Goal: Information Seeking & Learning: Learn about a topic

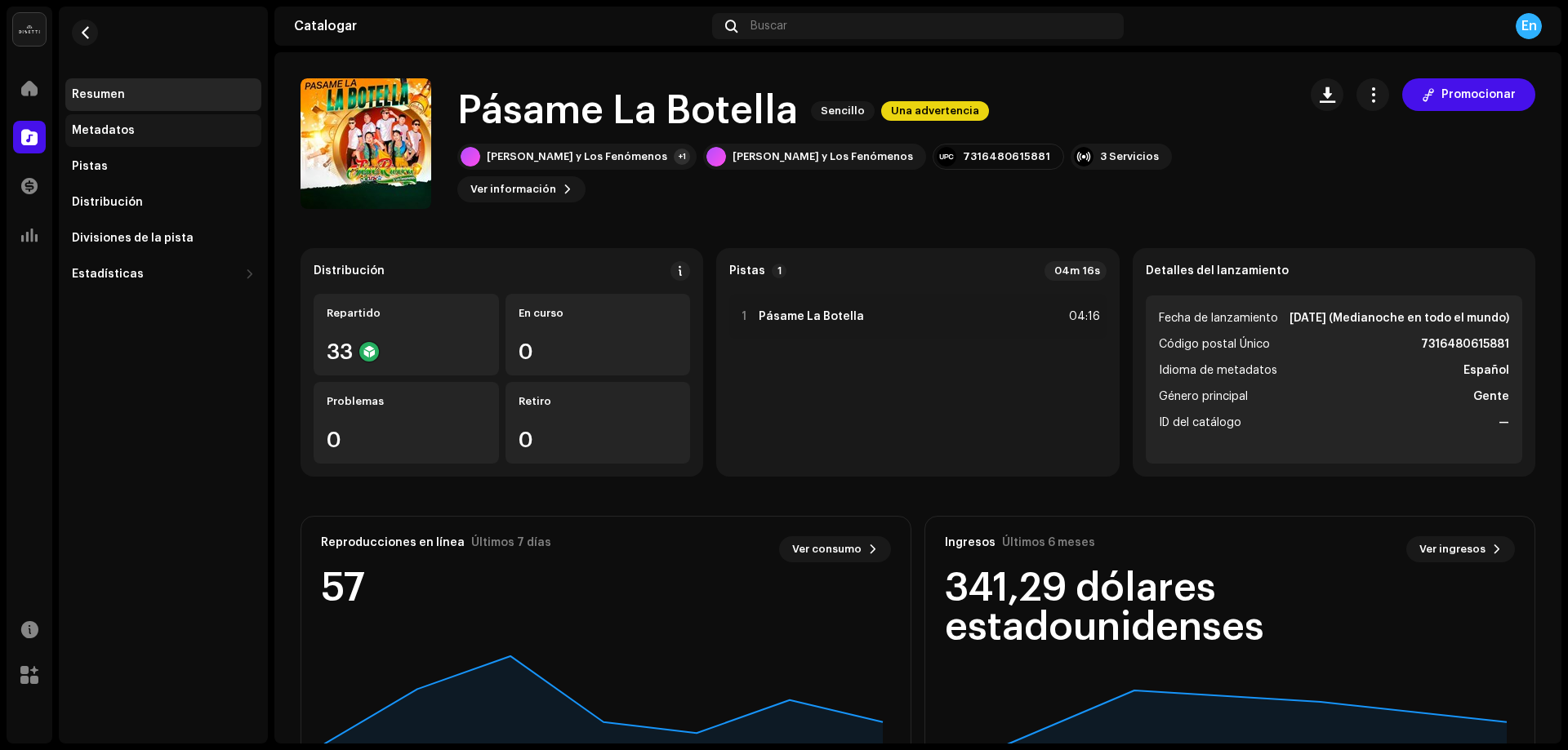
click at [129, 124] on div "Metadatos" at bounding box center [163, 130] width 196 height 32
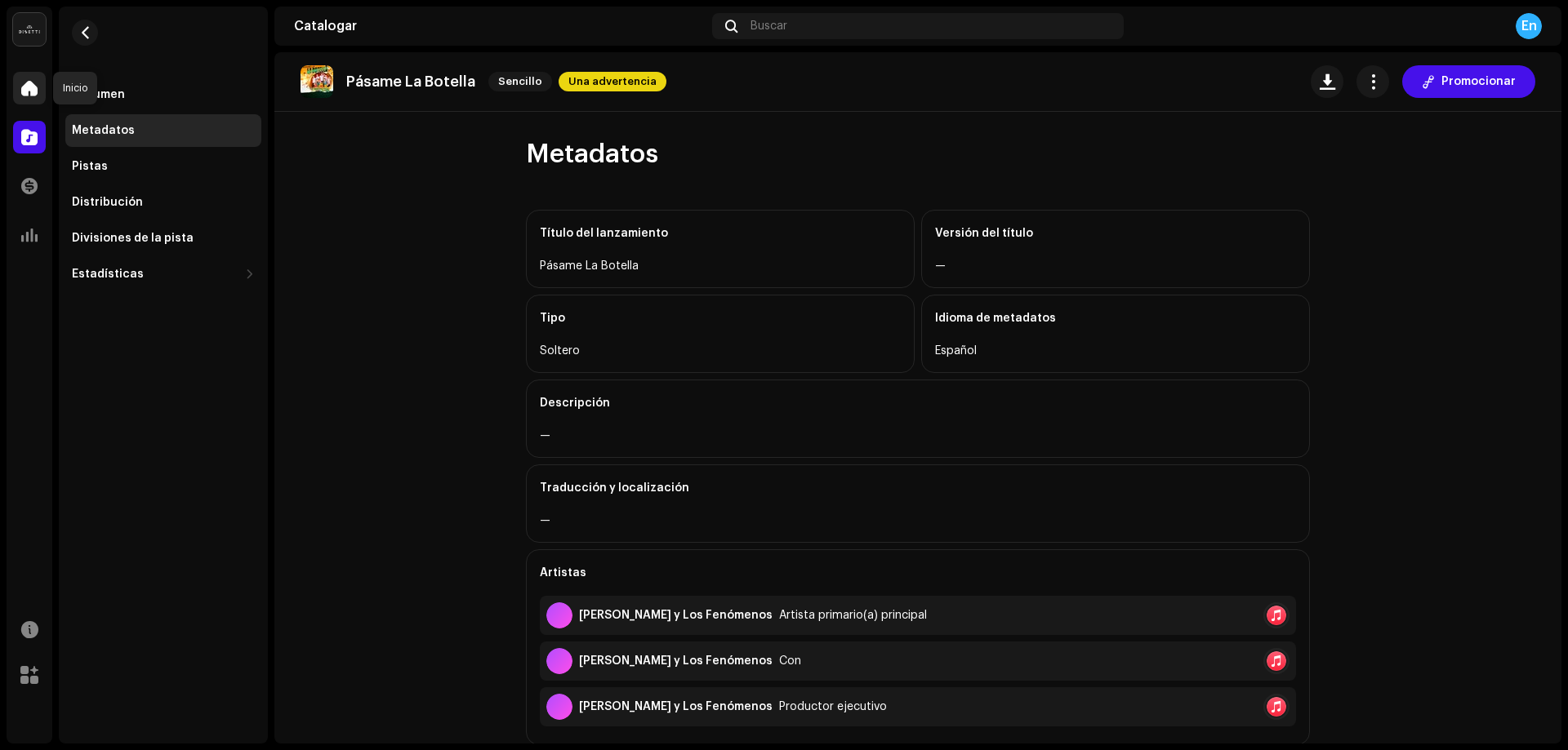
click at [44, 91] on div at bounding box center [29, 87] width 32 height 32
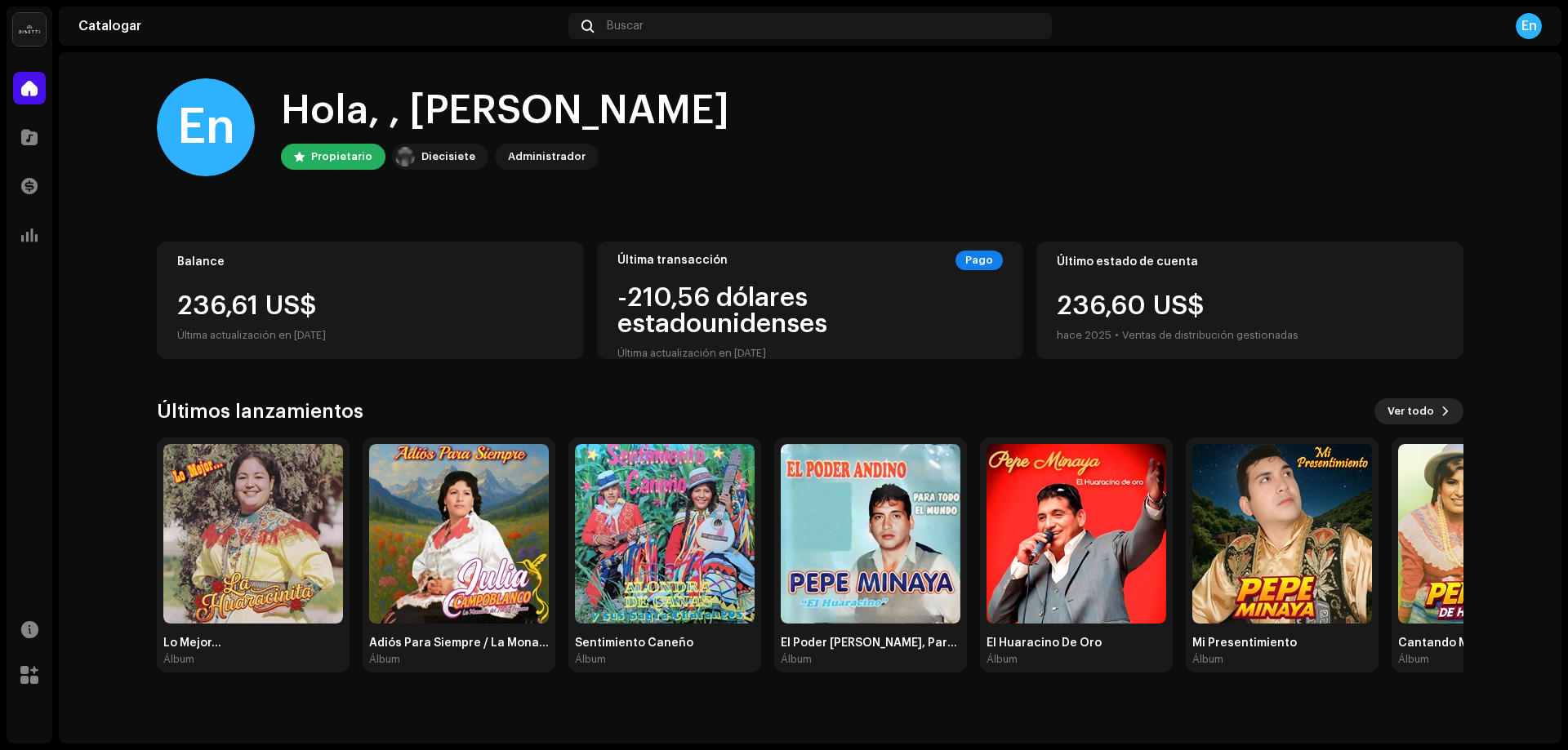
click at [1402, 404] on span "Ver todo" at bounding box center [1409, 411] width 46 height 32
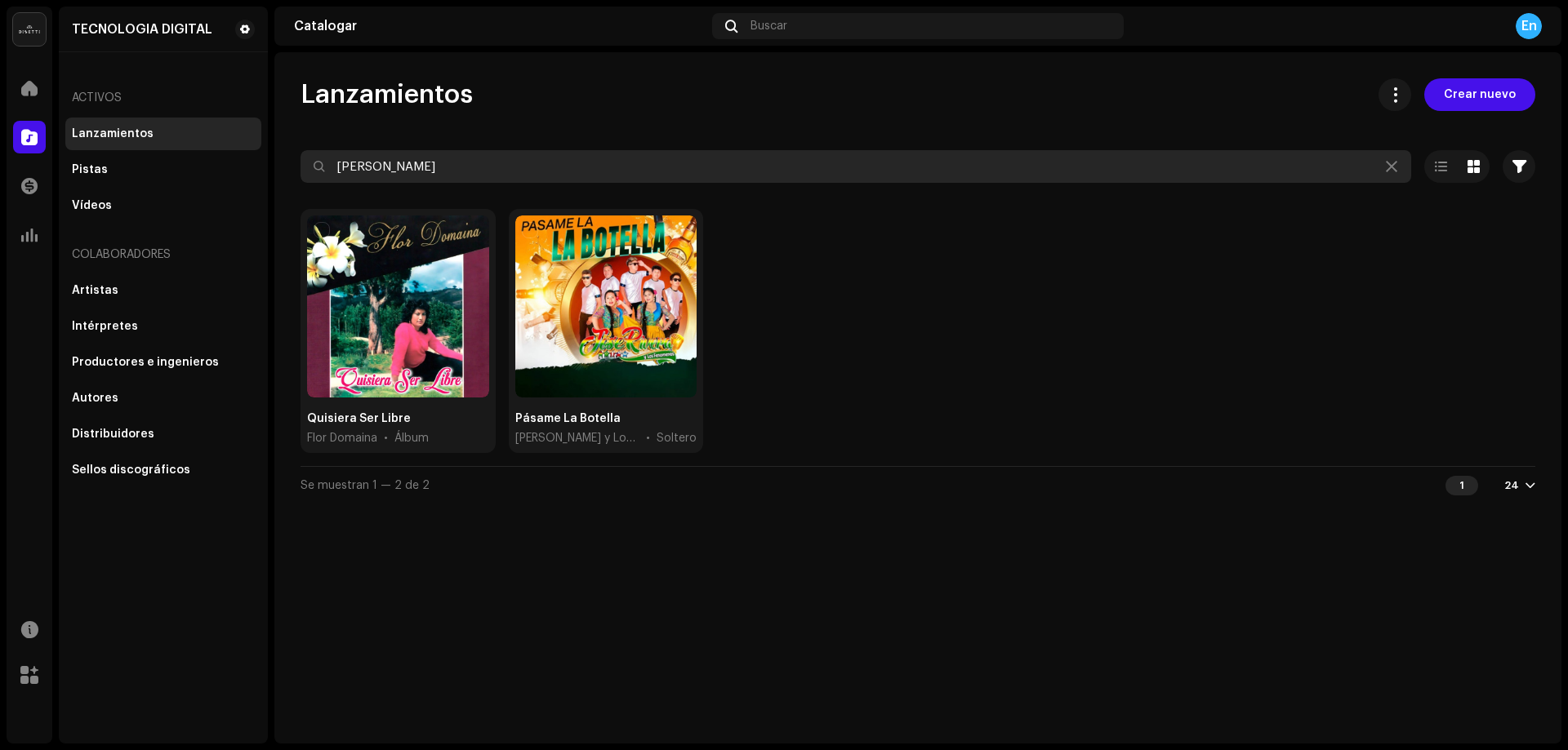
click at [1240, 157] on input "[PERSON_NAME]" at bounding box center [855, 166] width 1111 height 32
type input "r"
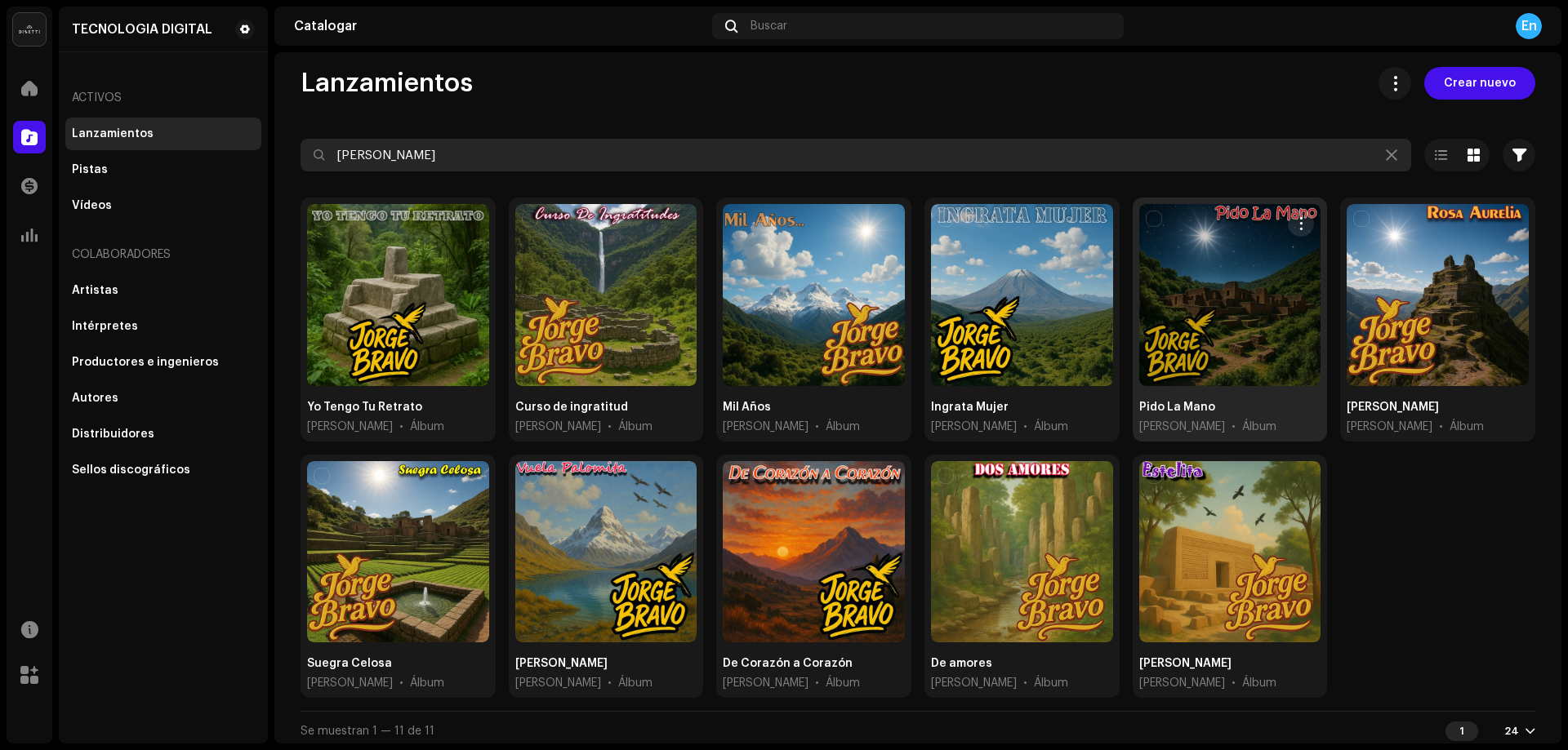
scroll to position [15, 0]
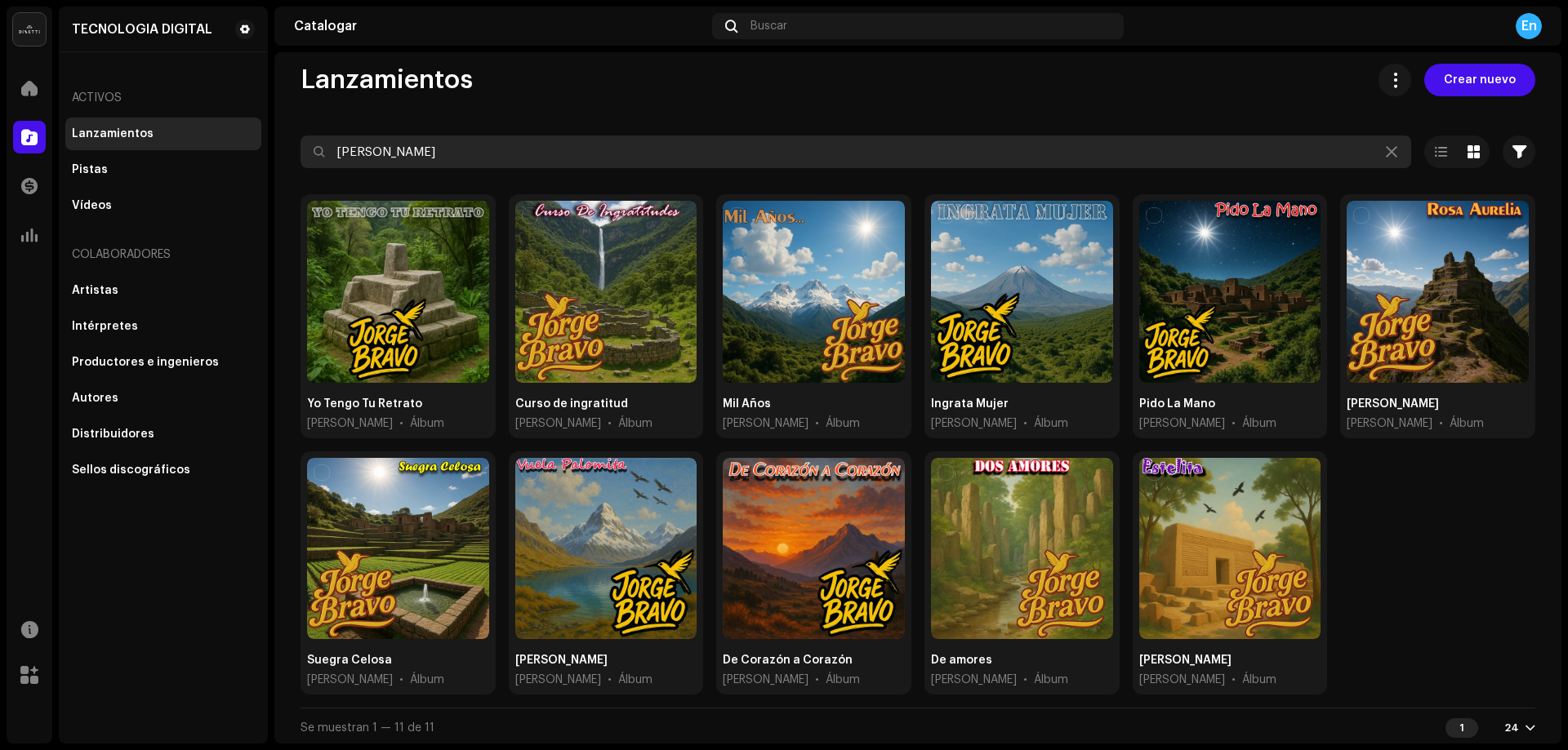
type input "[PERSON_NAME]"
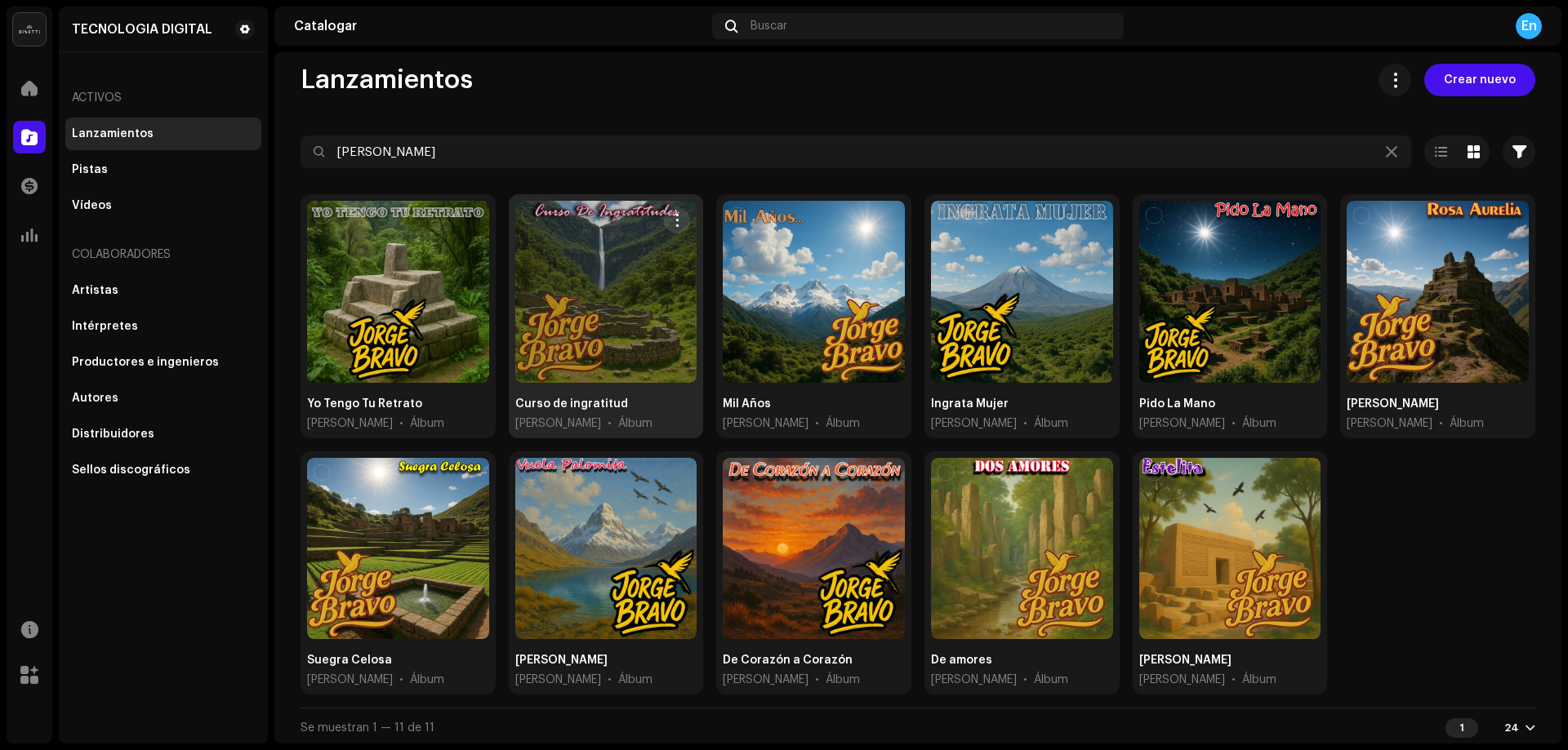
click at [616, 248] on div at bounding box center [605, 292] width 182 height 182
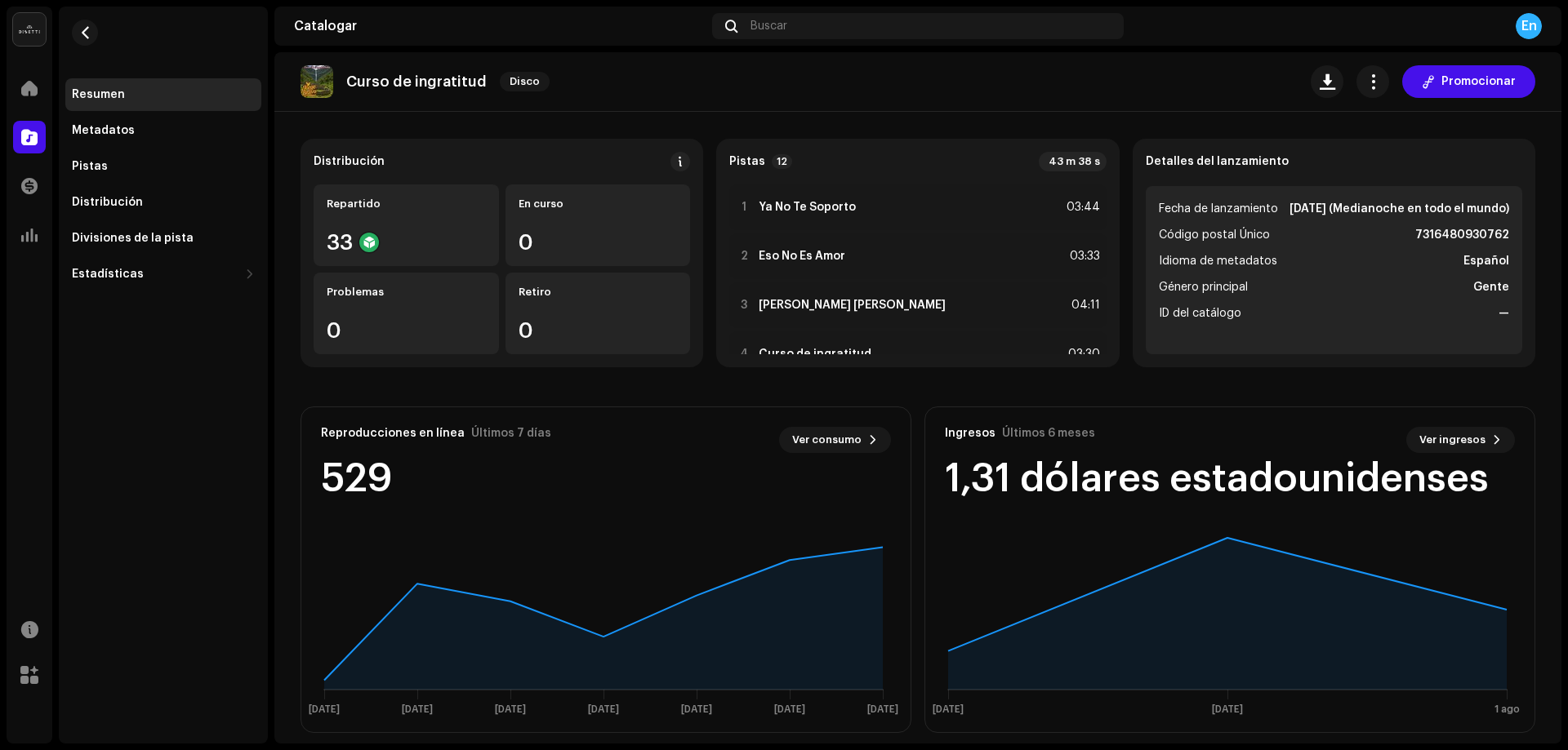
scroll to position [125, 0]
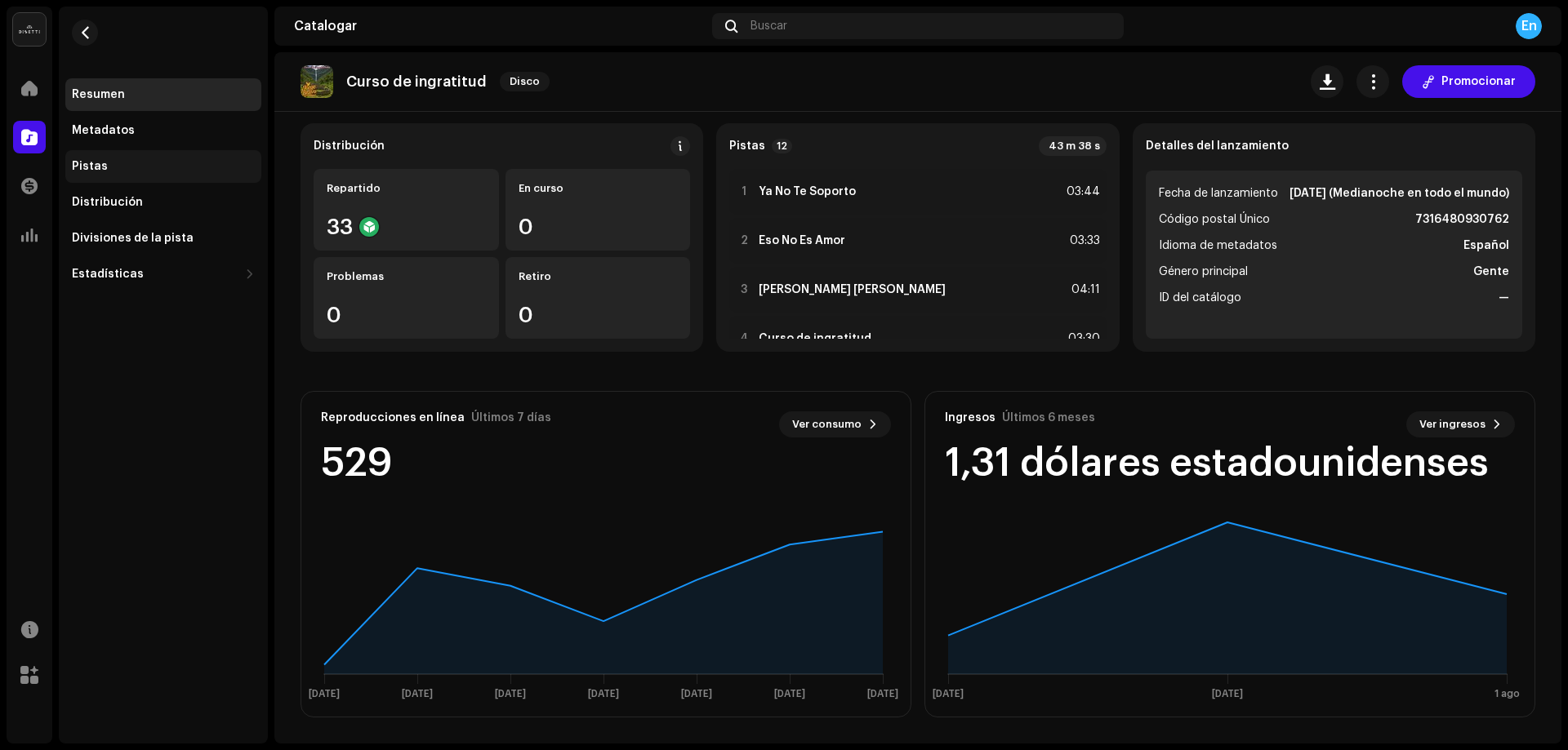
click at [123, 163] on div "Pistas" at bounding box center [163, 166] width 183 height 13
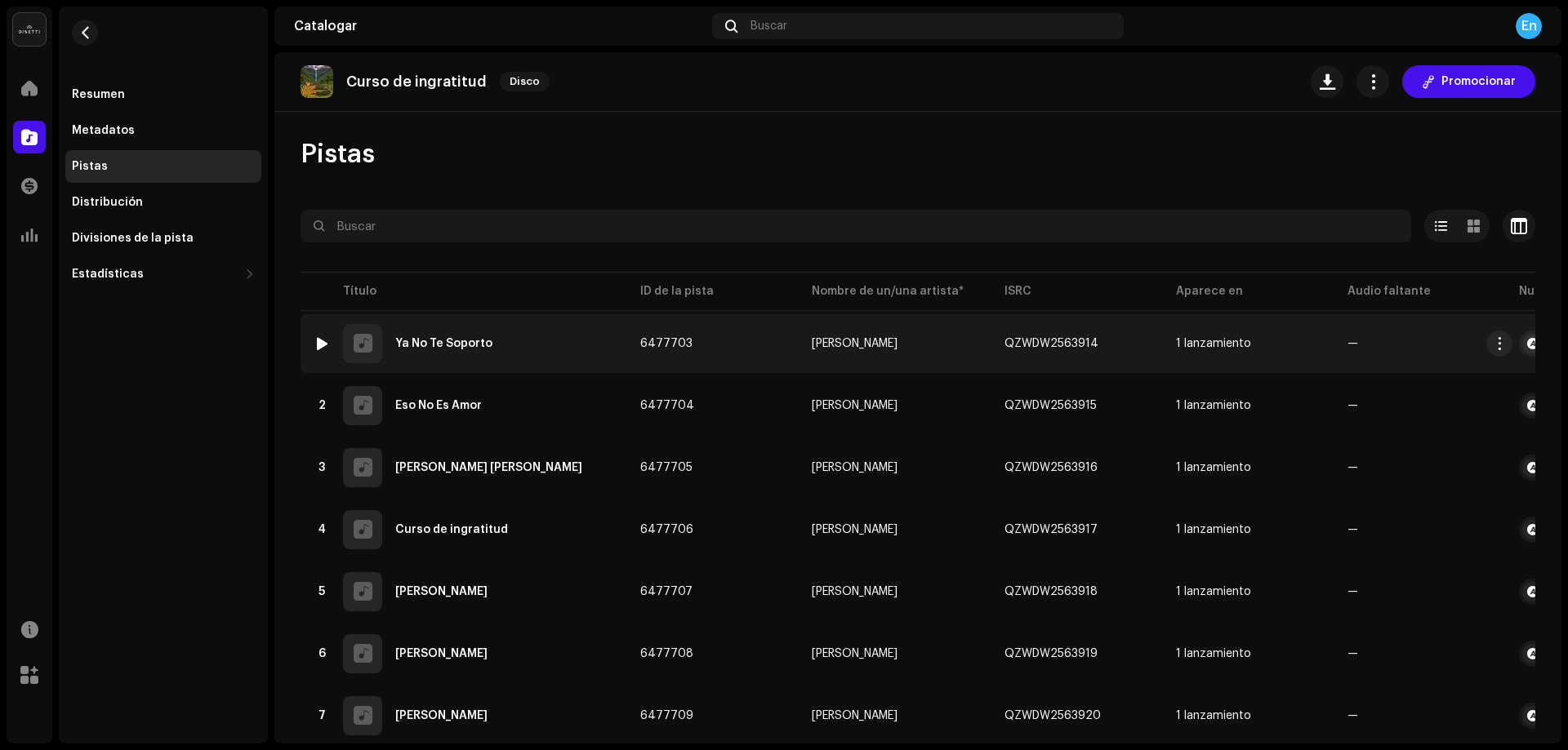
click at [578, 350] on div "1 Ya No Te Soporto" at bounding box center [463, 343] width 301 height 39
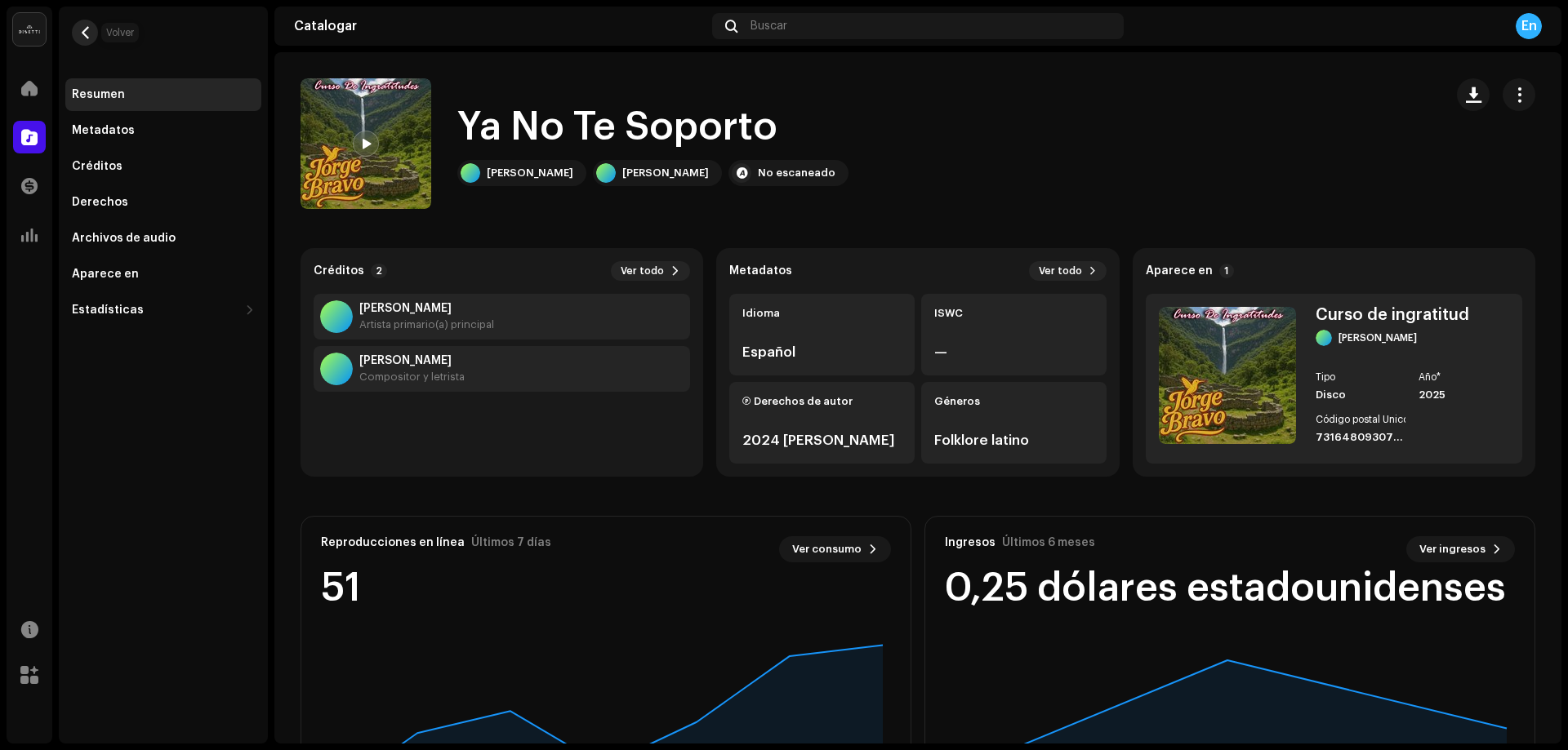
click at [86, 41] on button "button" at bounding box center [84, 32] width 26 height 26
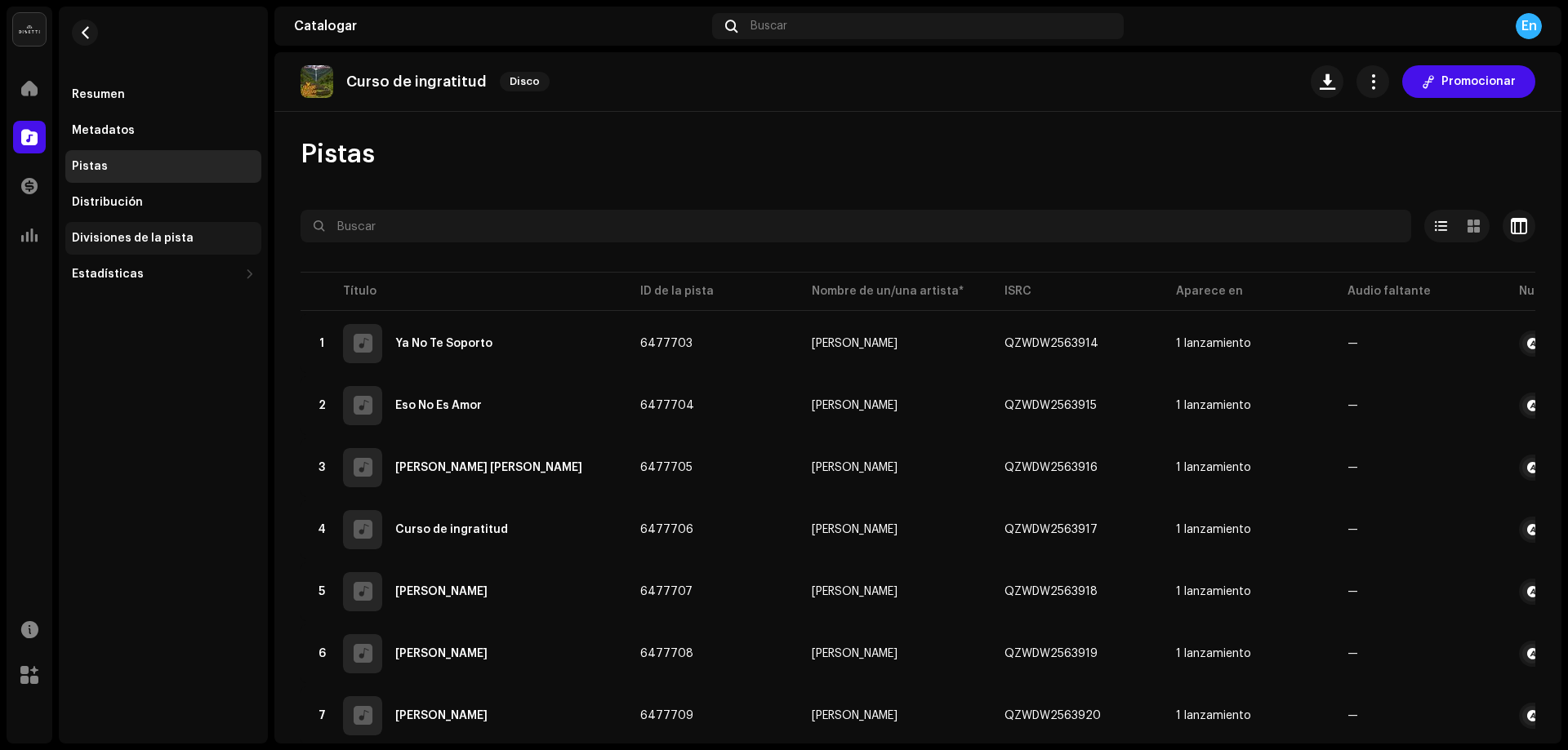
click at [134, 241] on font "Divisiones de la pista" at bounding box center [132, 238] width 122 height 11
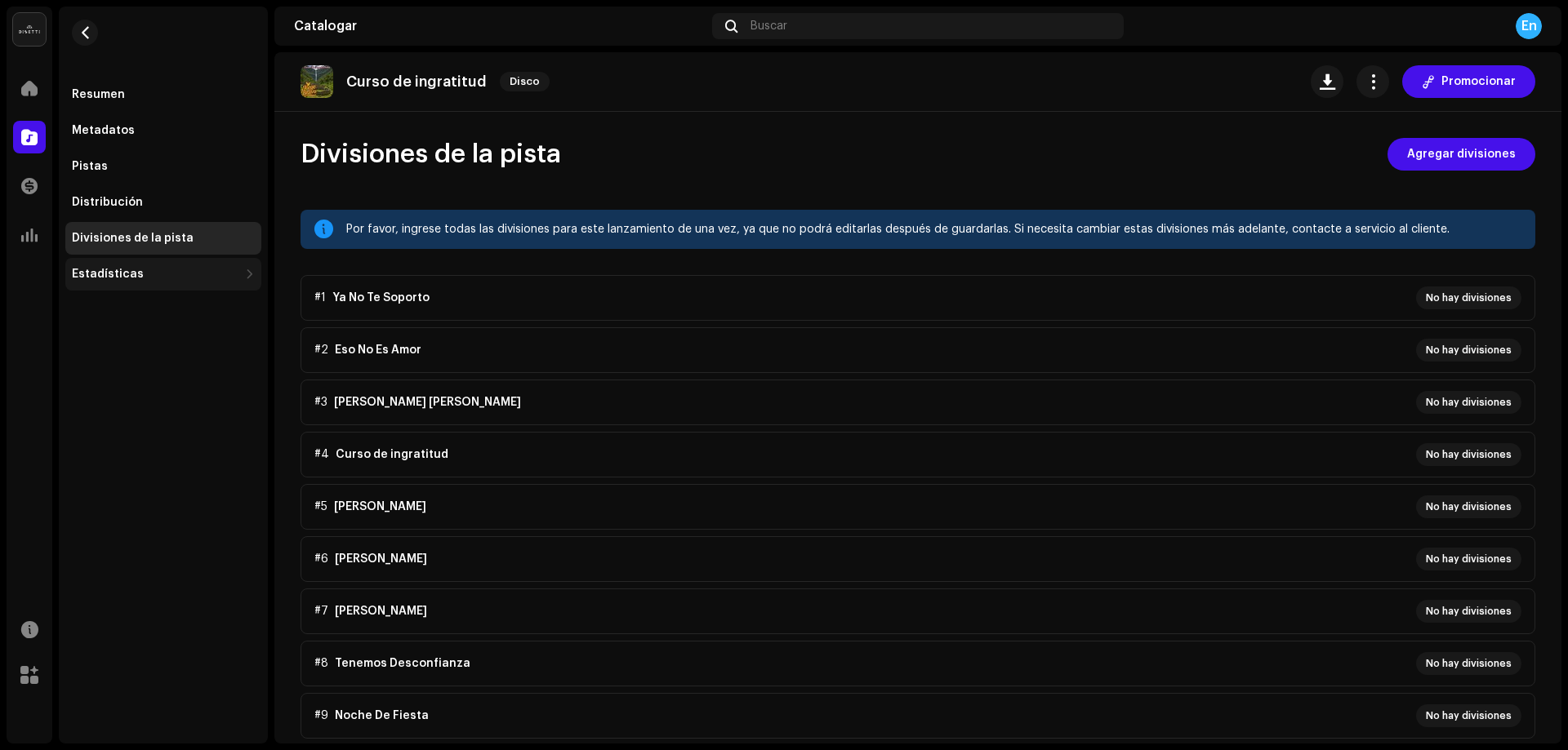
click at [194, 273] on div "Estadísticas" at bounding box center [154, 274] width 166 height 13
click at [120, 128] on font "Metadatos" at bounding box center [103, 130] width 63 height 11
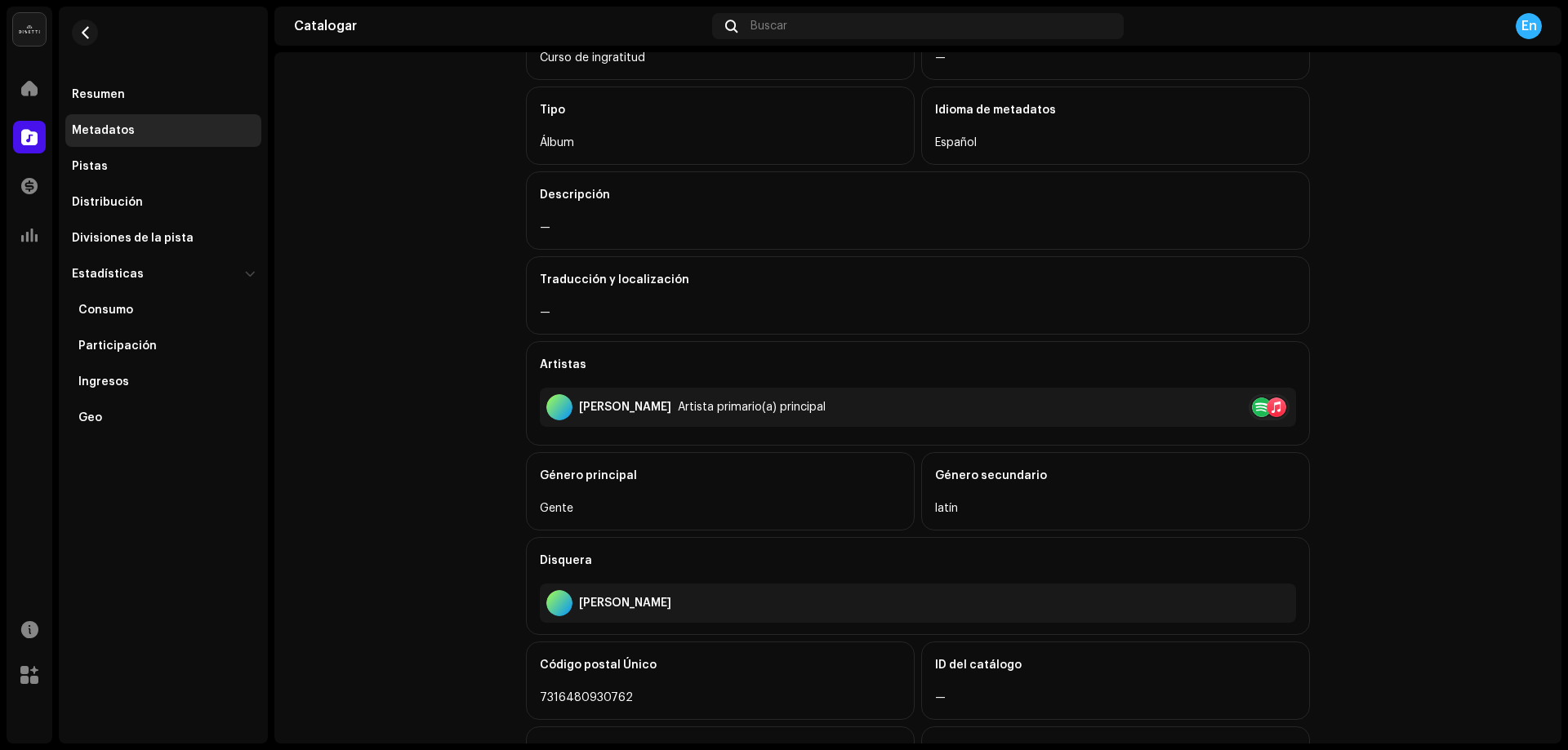
scroll to position [308, 0]
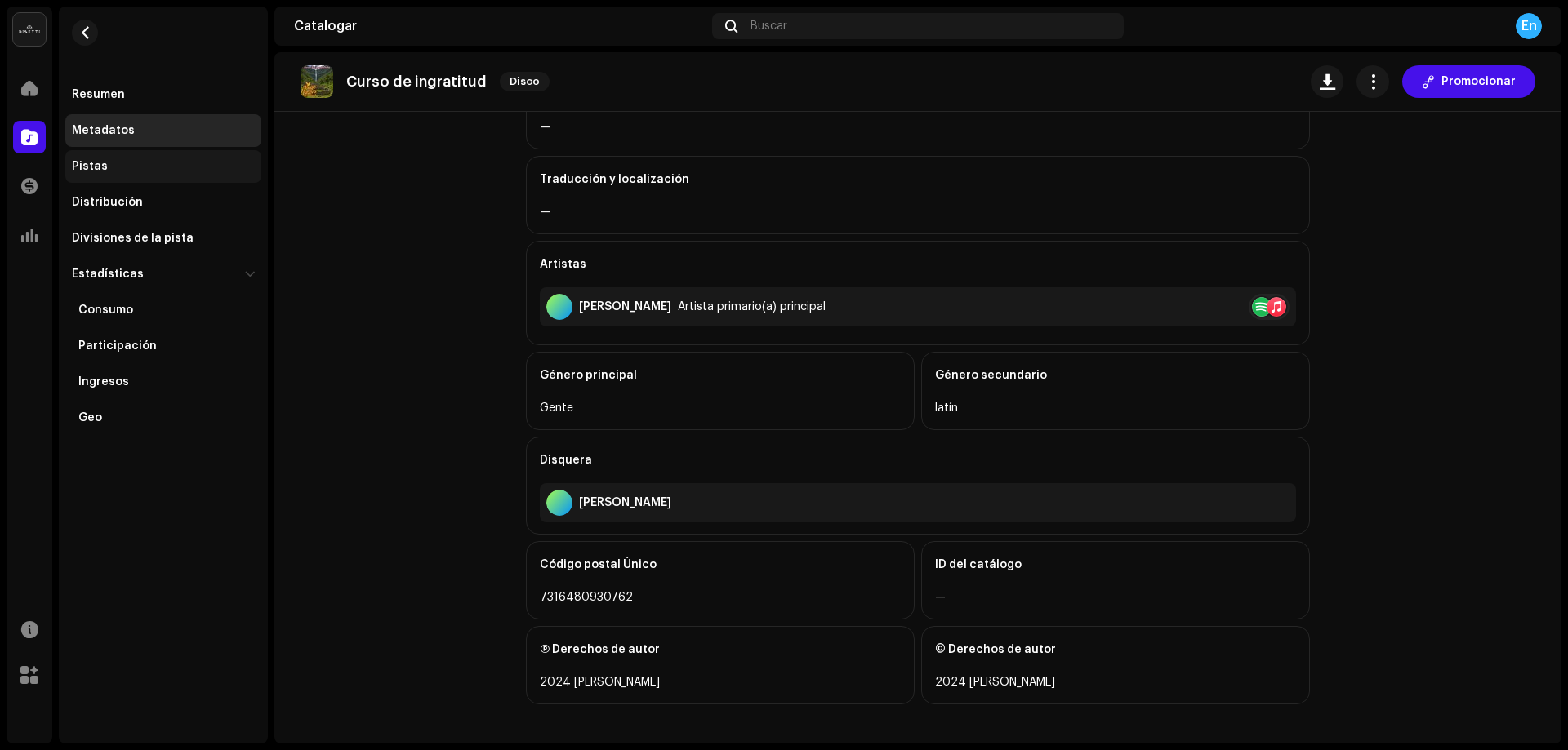
click at [150, 164] on div "Pistas" at bounding box center [163, 166] width 183 height 13
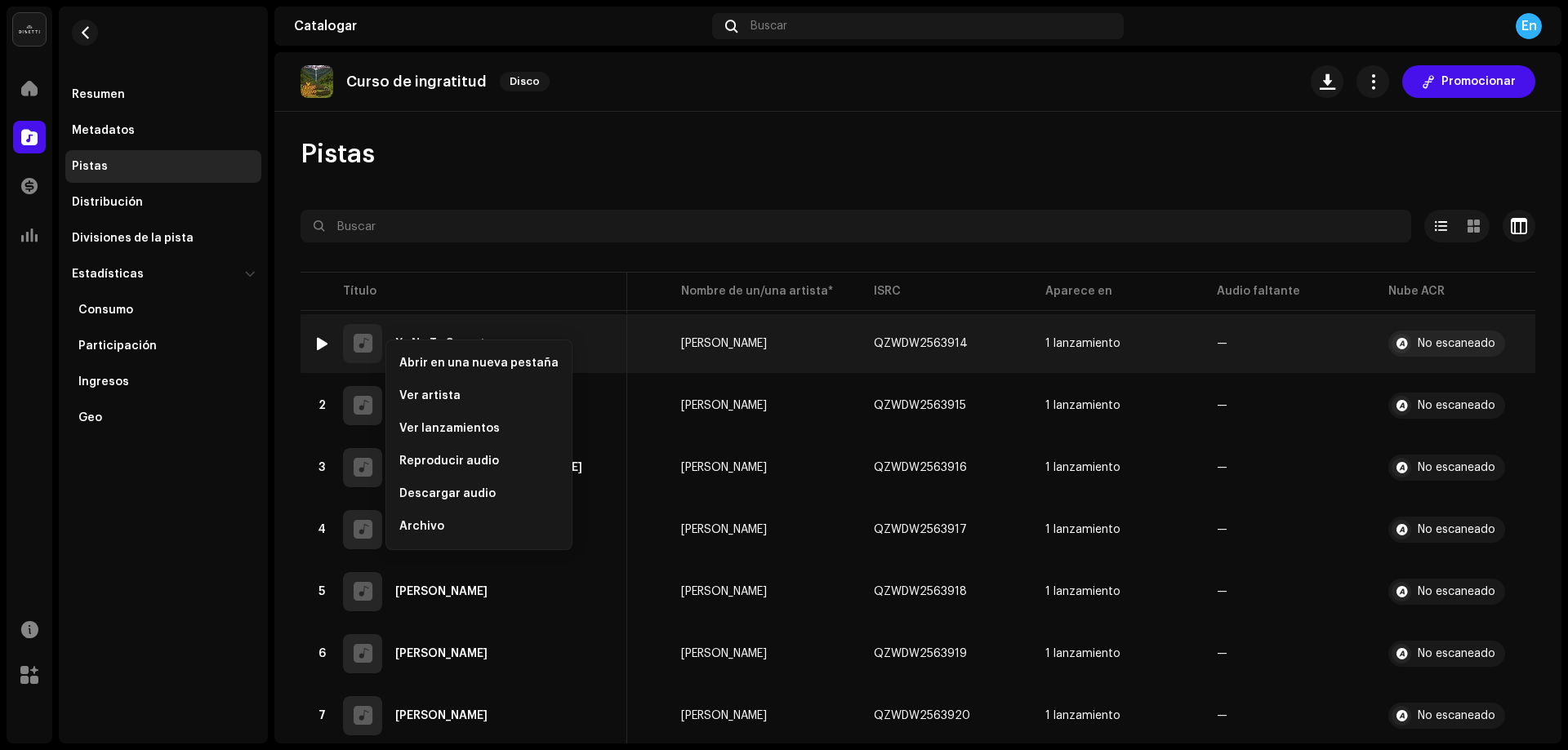
click at [598, 339] on div "1 Ya No Te Soporto" at bounding box center [463, 343] width 301 height 39
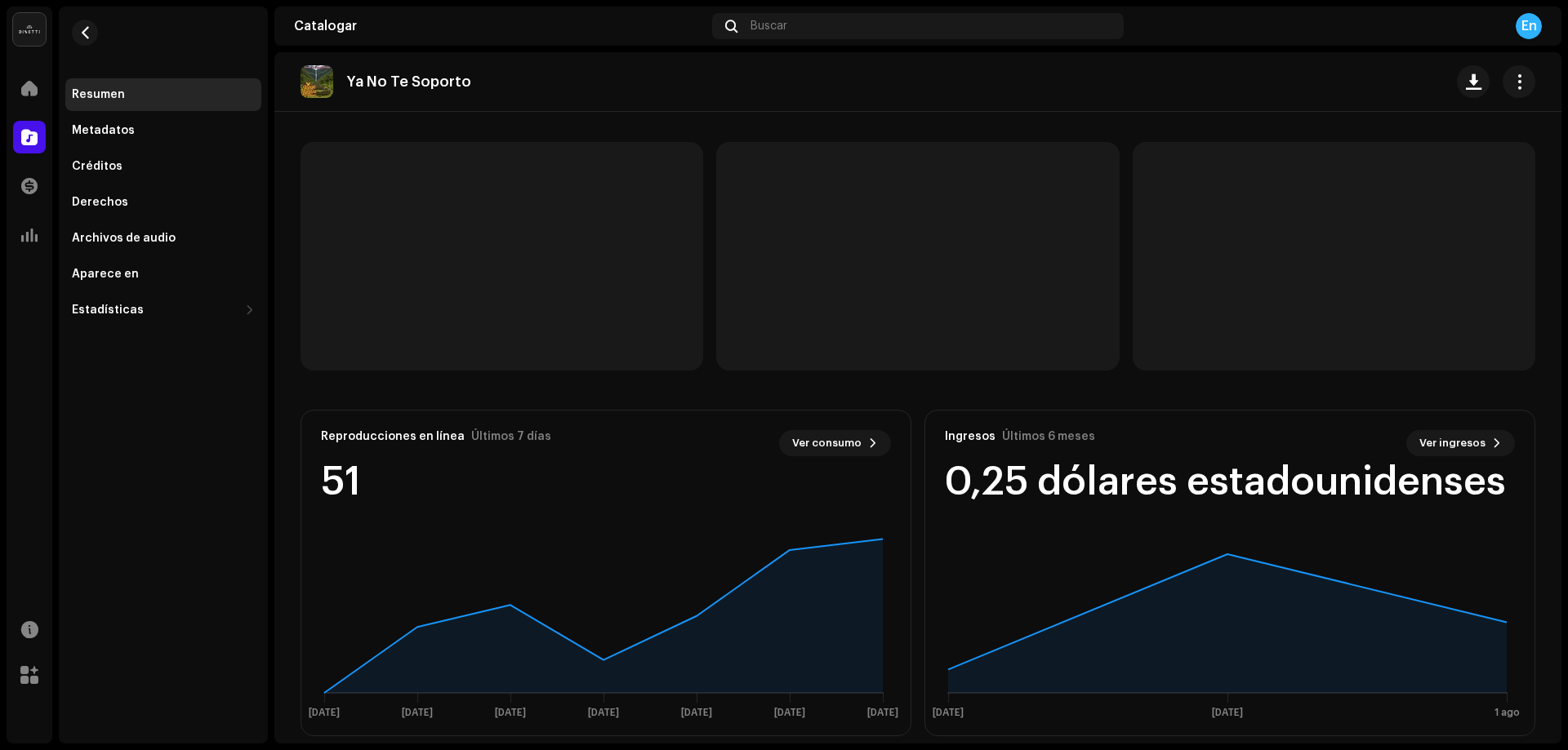
scroll to position [125, 0]
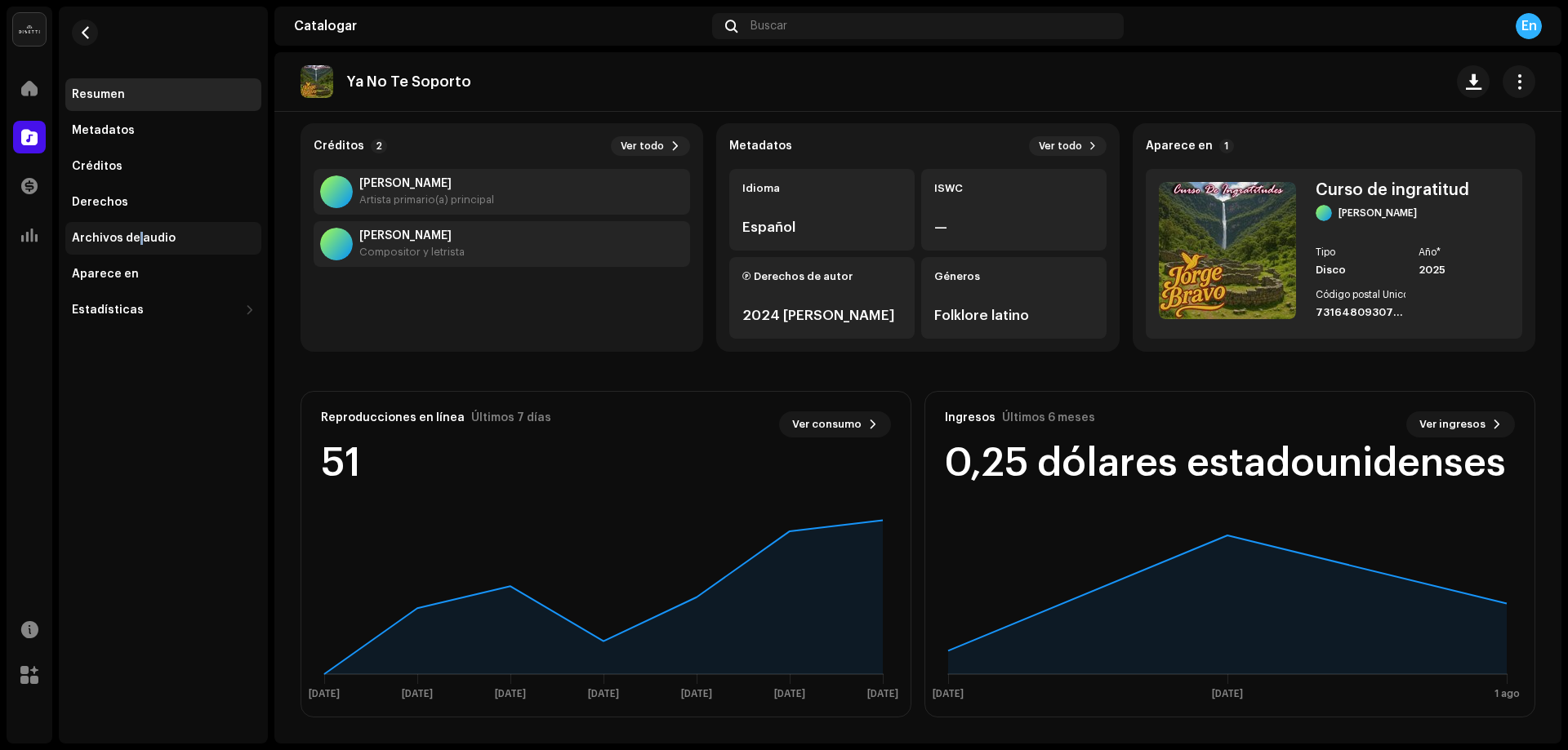
click at [138, 249] on div "Archivos de audio" at bounding box center [163, 238] width 196 height 32
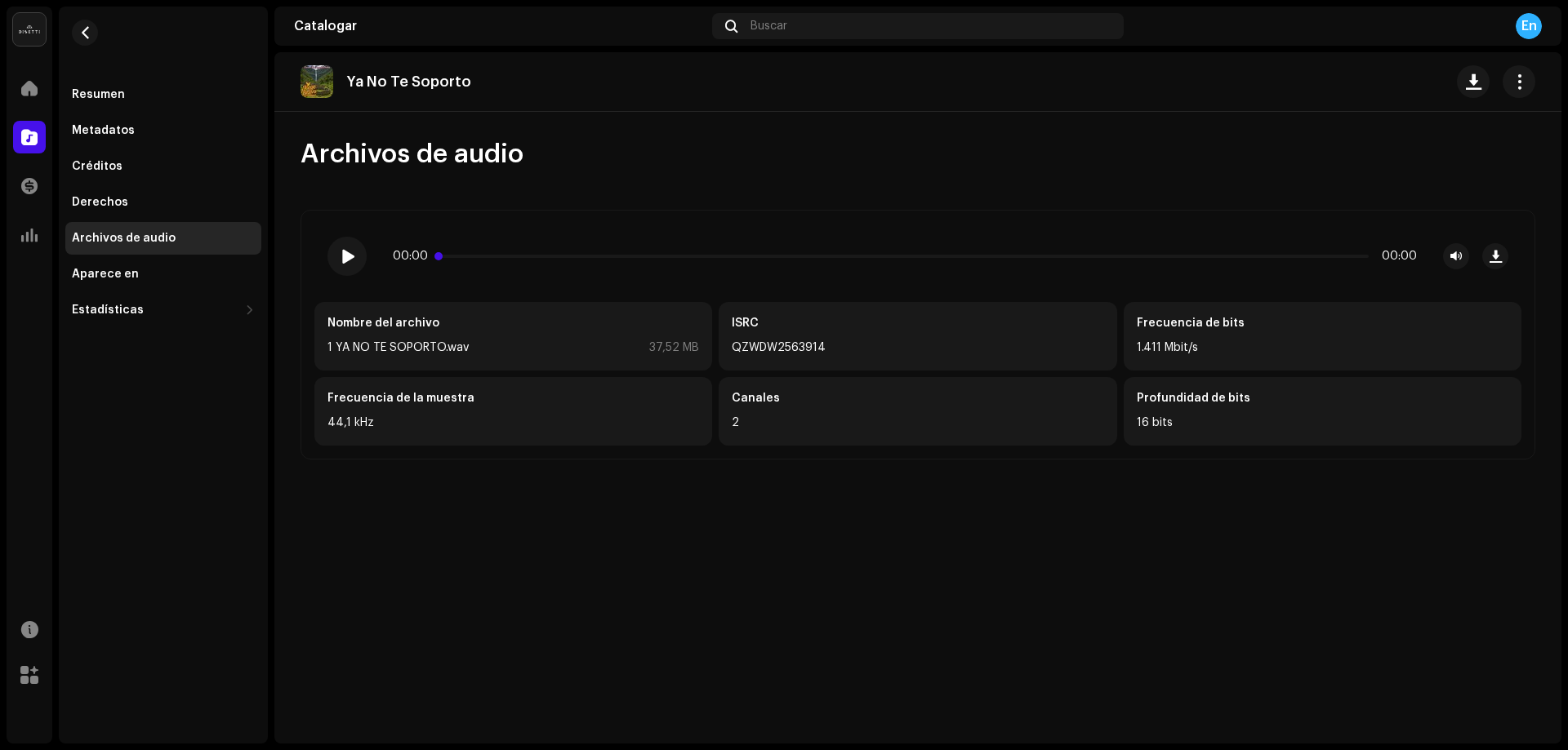
click at [1363, 254] on p-slider at bounding box center [904, 256] width 928 height 3
click at [345, 253] on span at bounding box center [347, 256] width 14 height 13
click at [80, 28] on span "button" at bounding box center [85, 32] width 12 height 13
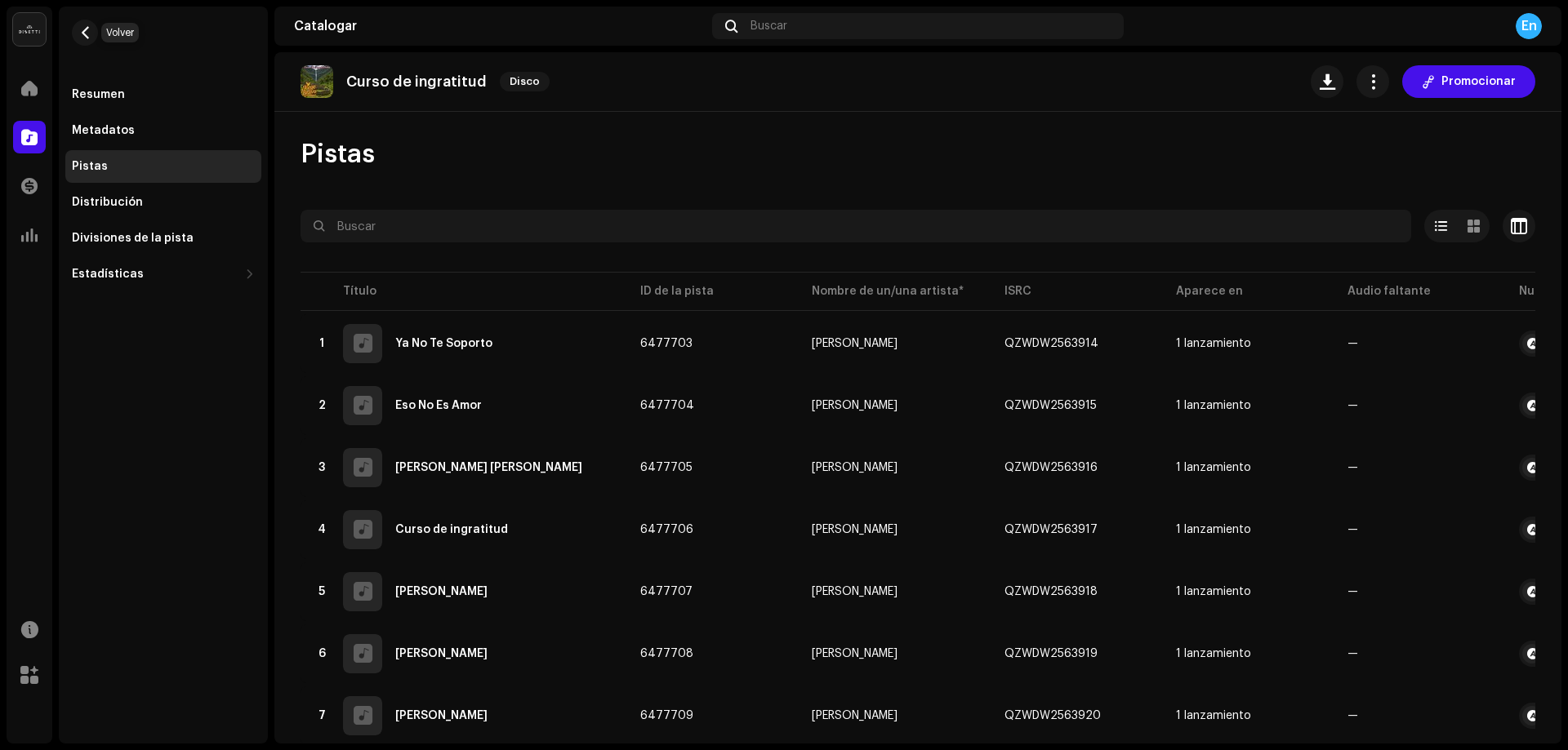
click at [80, 28] on span "button" at bounding box center [85, 32] width 12 height 13
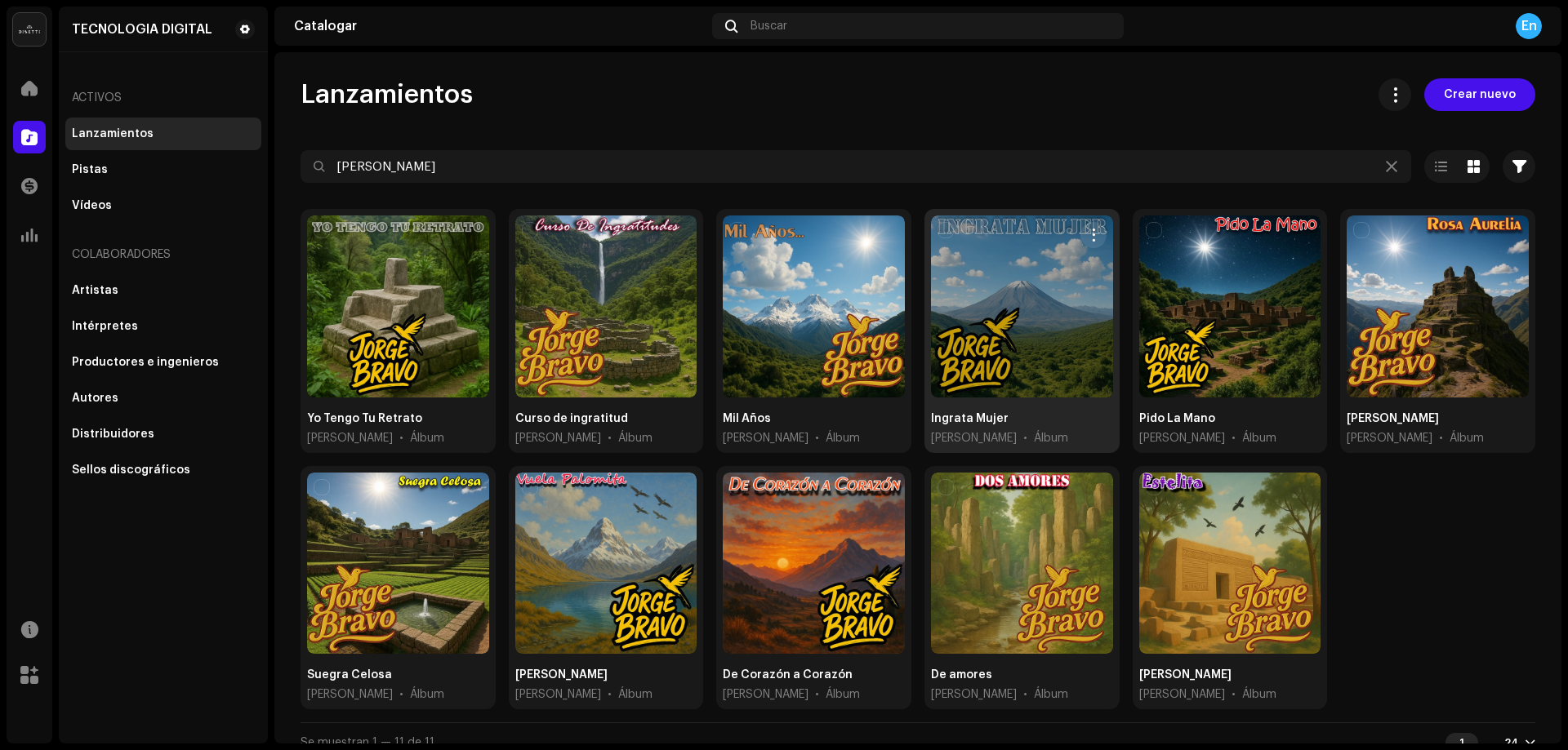
click at [1009, 278] on div at bounding box center [1021, 306] width 182 height 182
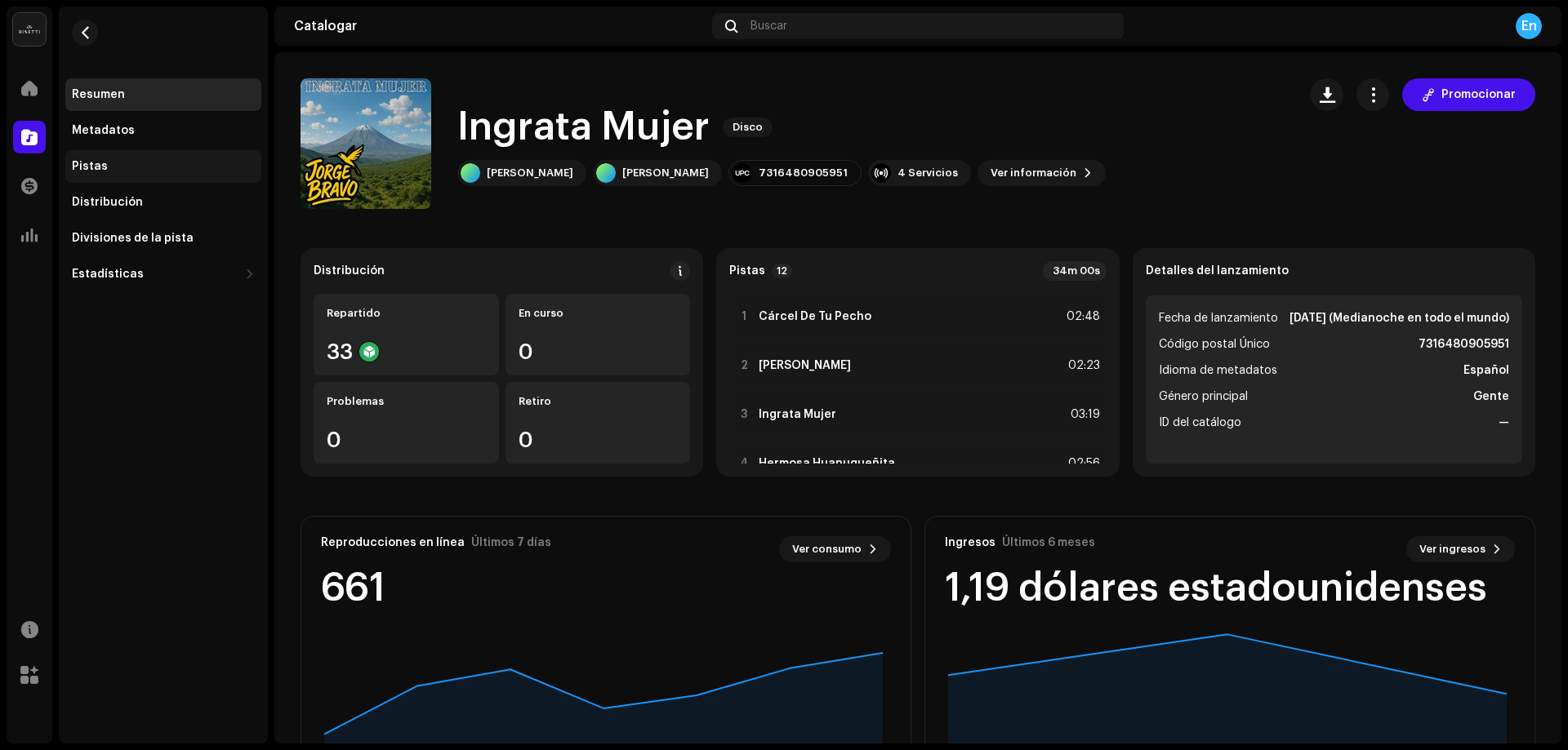
click at [138, 172] on div "Pistas" at bounding box center [163, 166] width 183 height 13
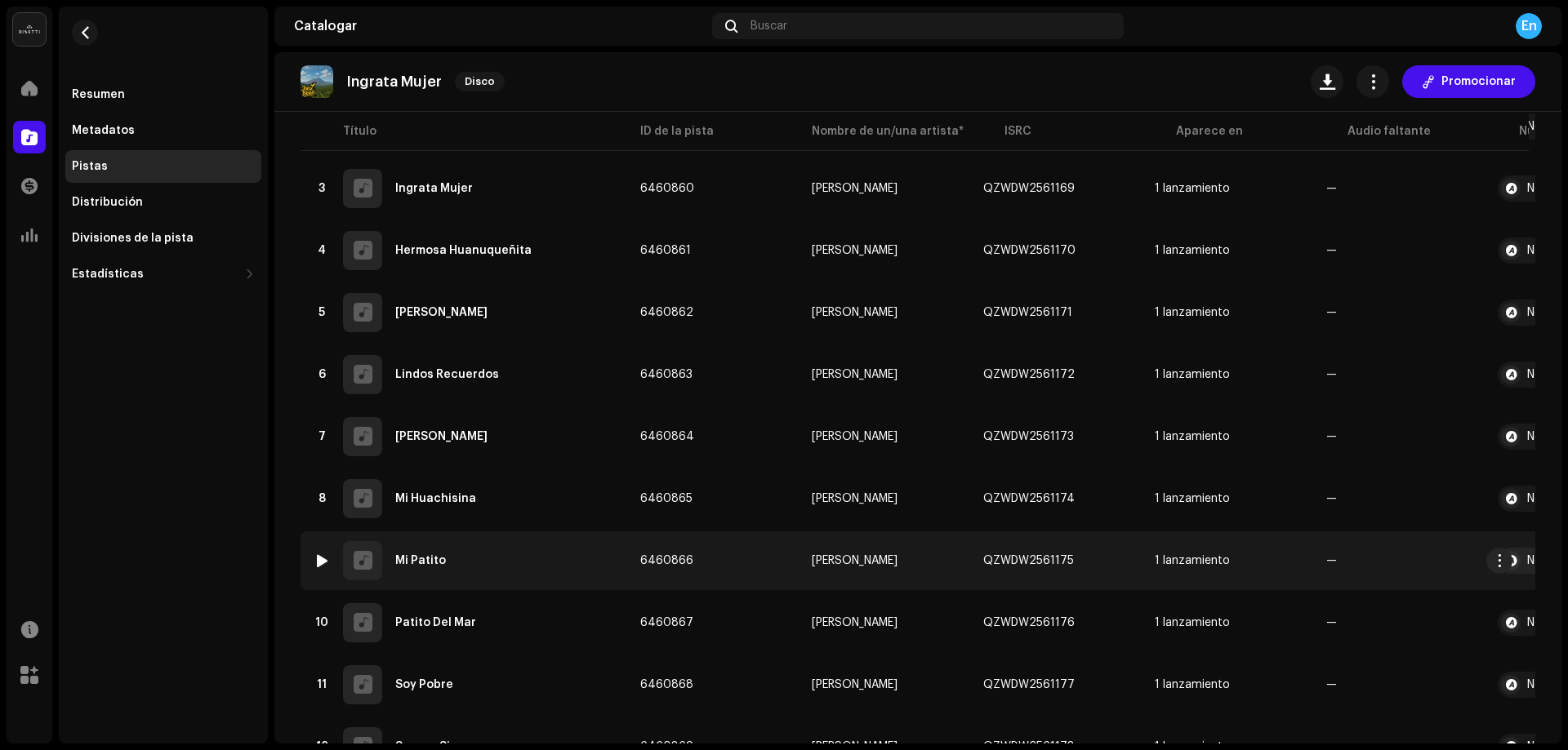
scroll to position [365, 0]
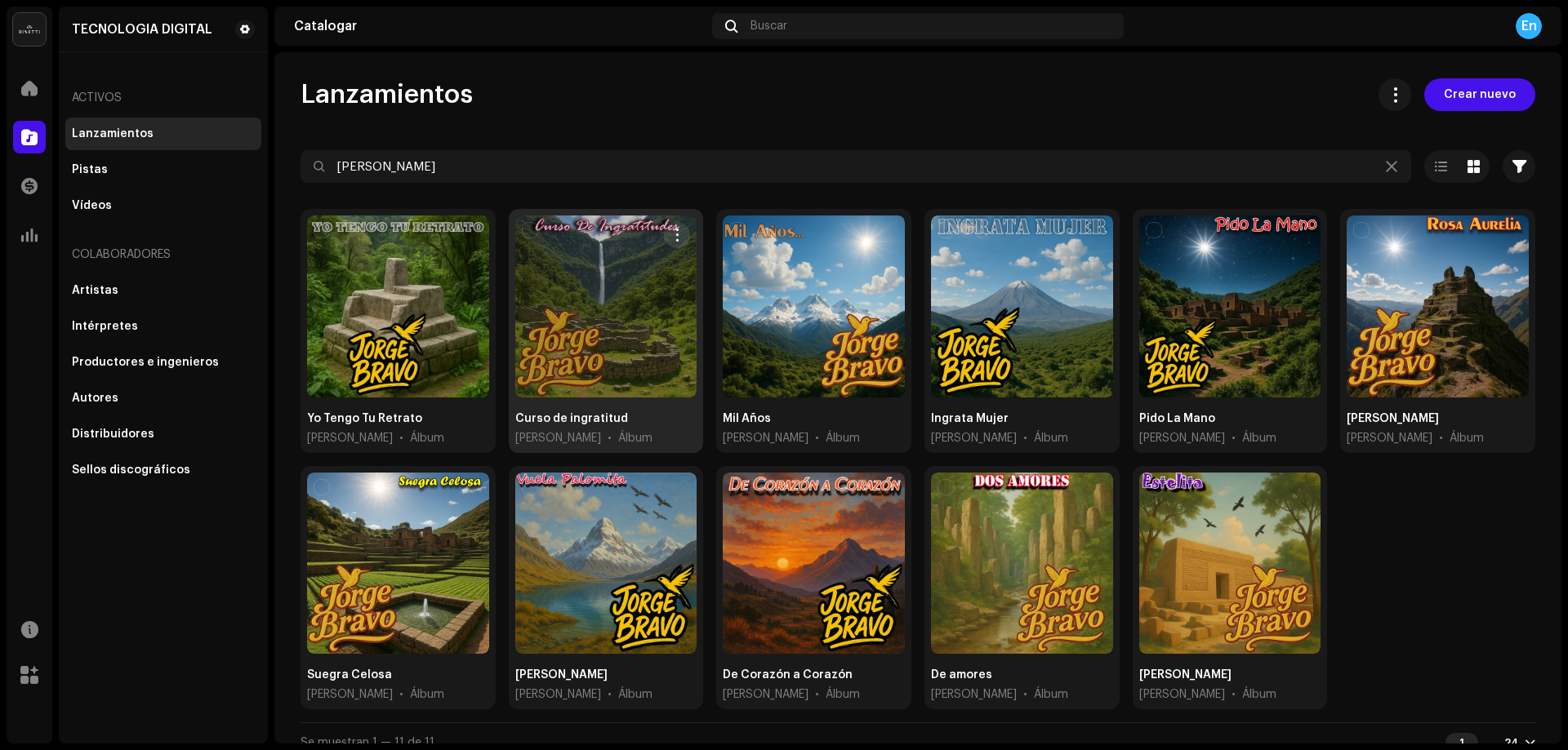
click at [663, 294] on div at bounding box center [605, 306] width 182 height 182
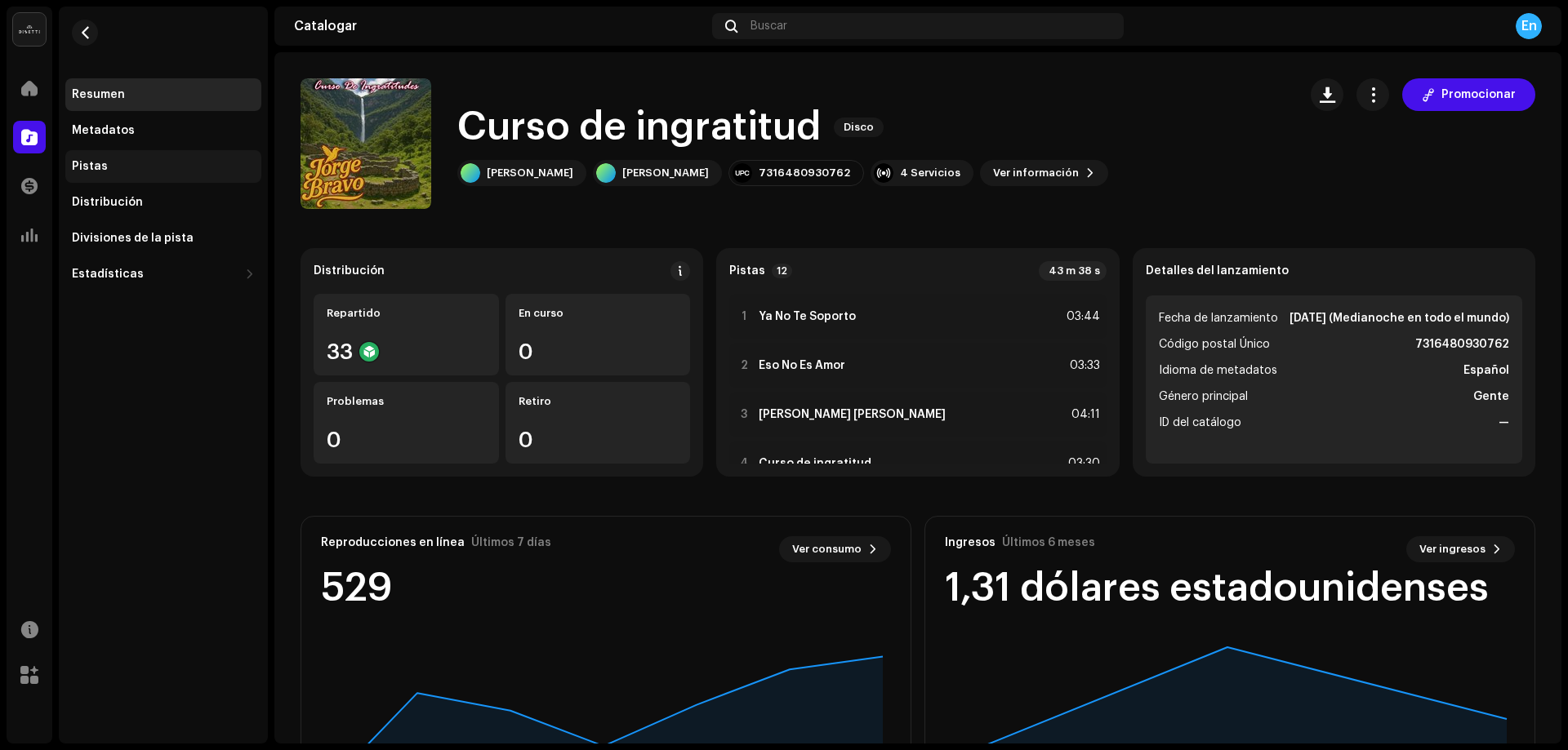
click at [145, 169] on div "Pistas" at bounding box center [163, 166] width 183 height 13
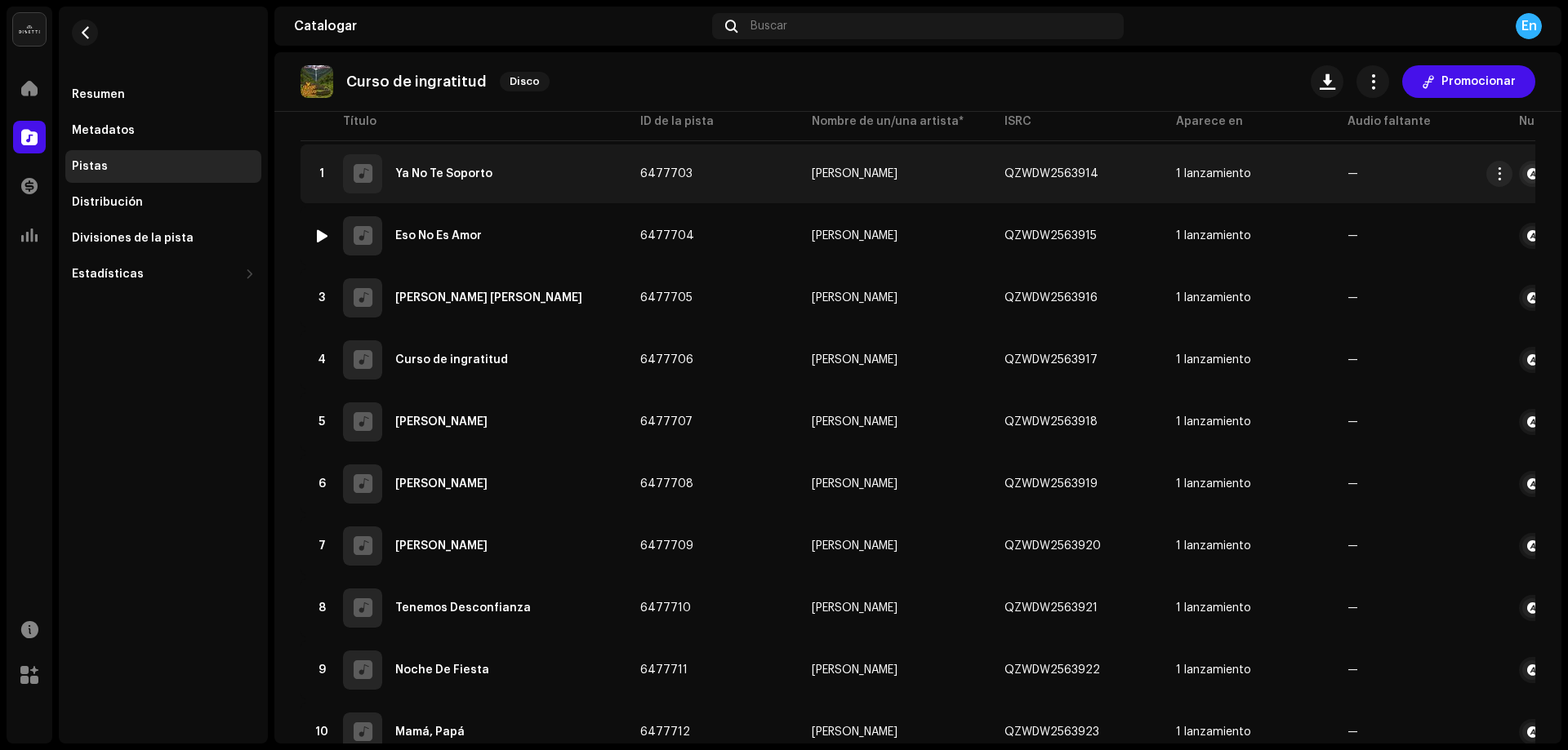
scroll to position [34, 0]
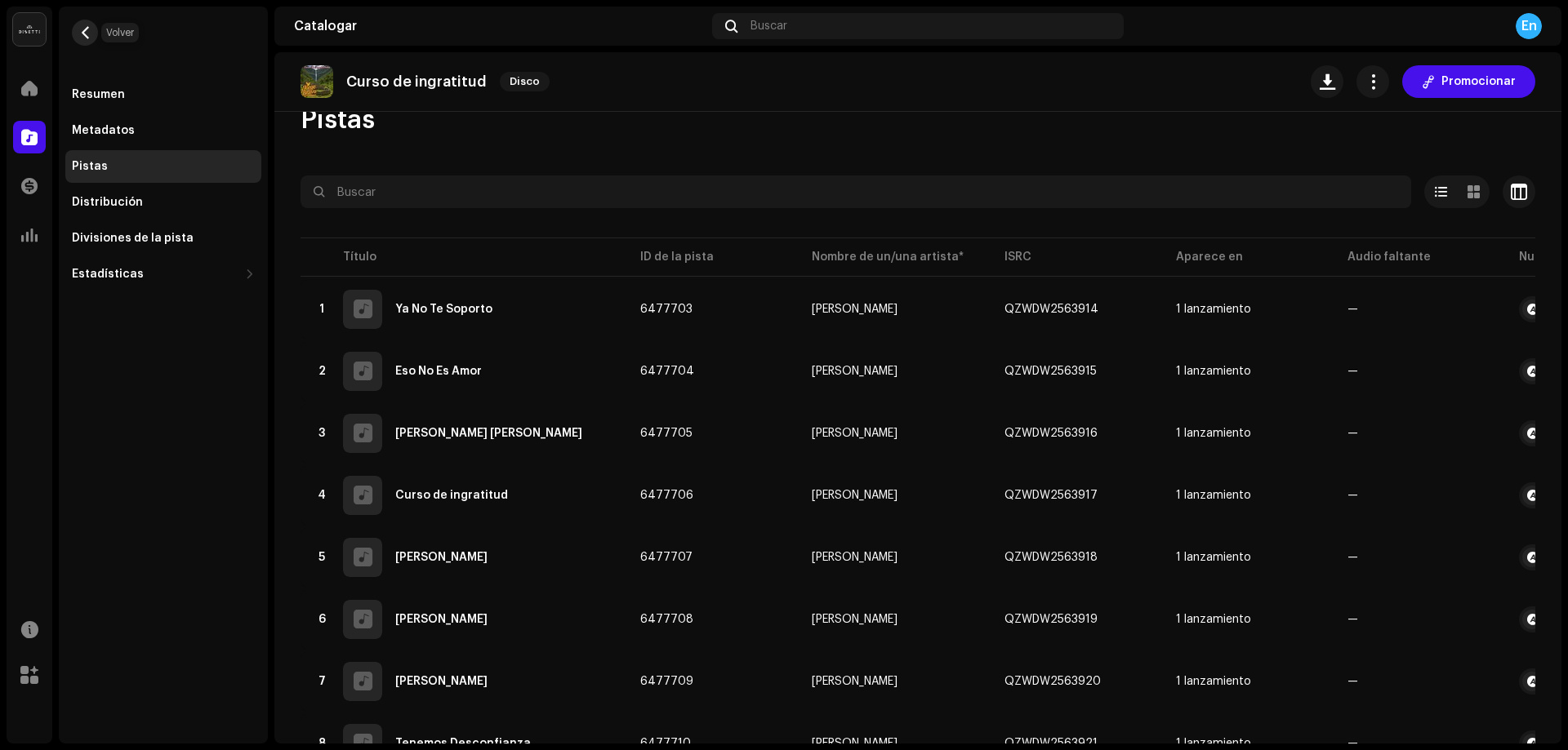
click at [88, 33] on span "button" at bounding box center [85, 32] width 12 height 13
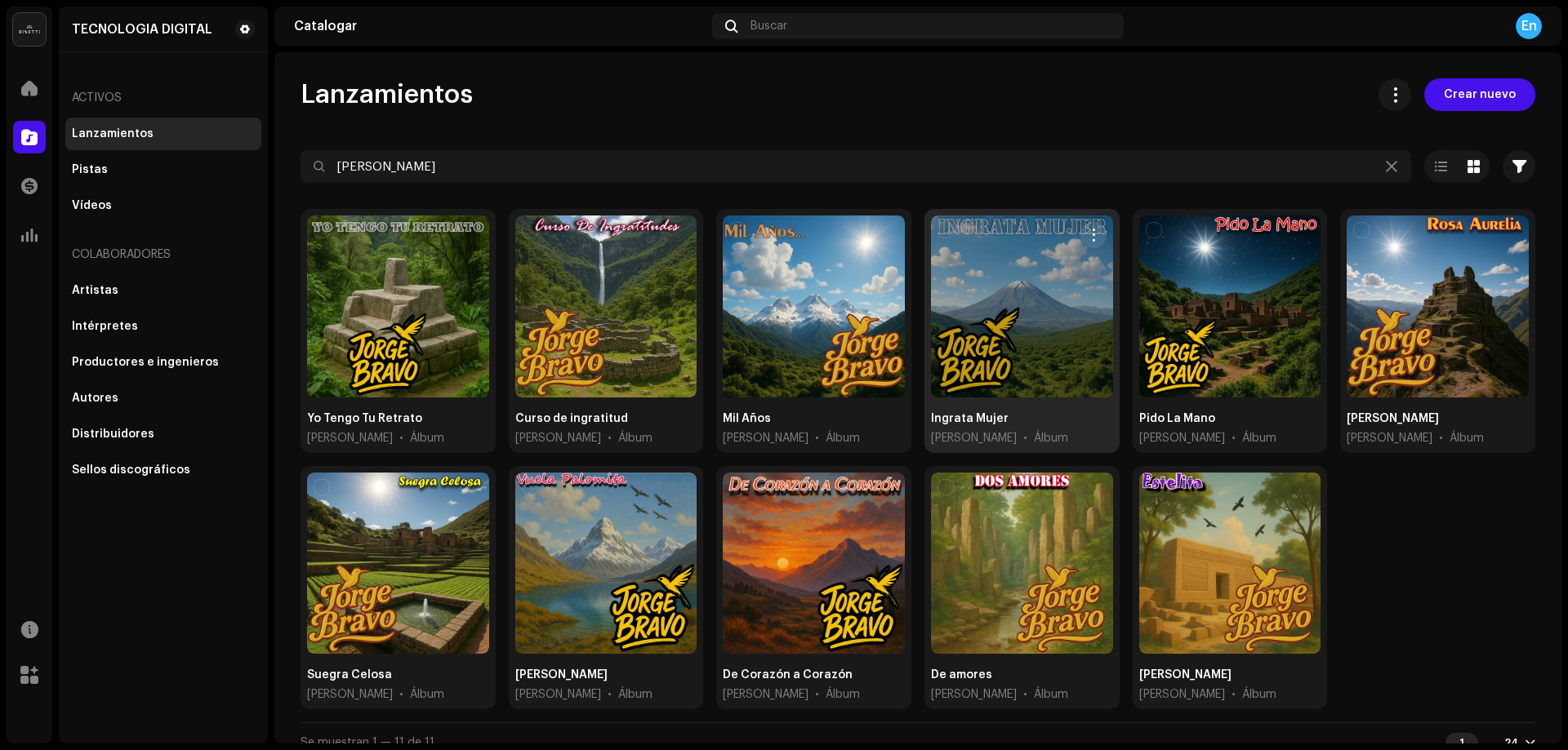
click at [1070, 314] on div at bounding box center [1021, 306] width 182 height 182
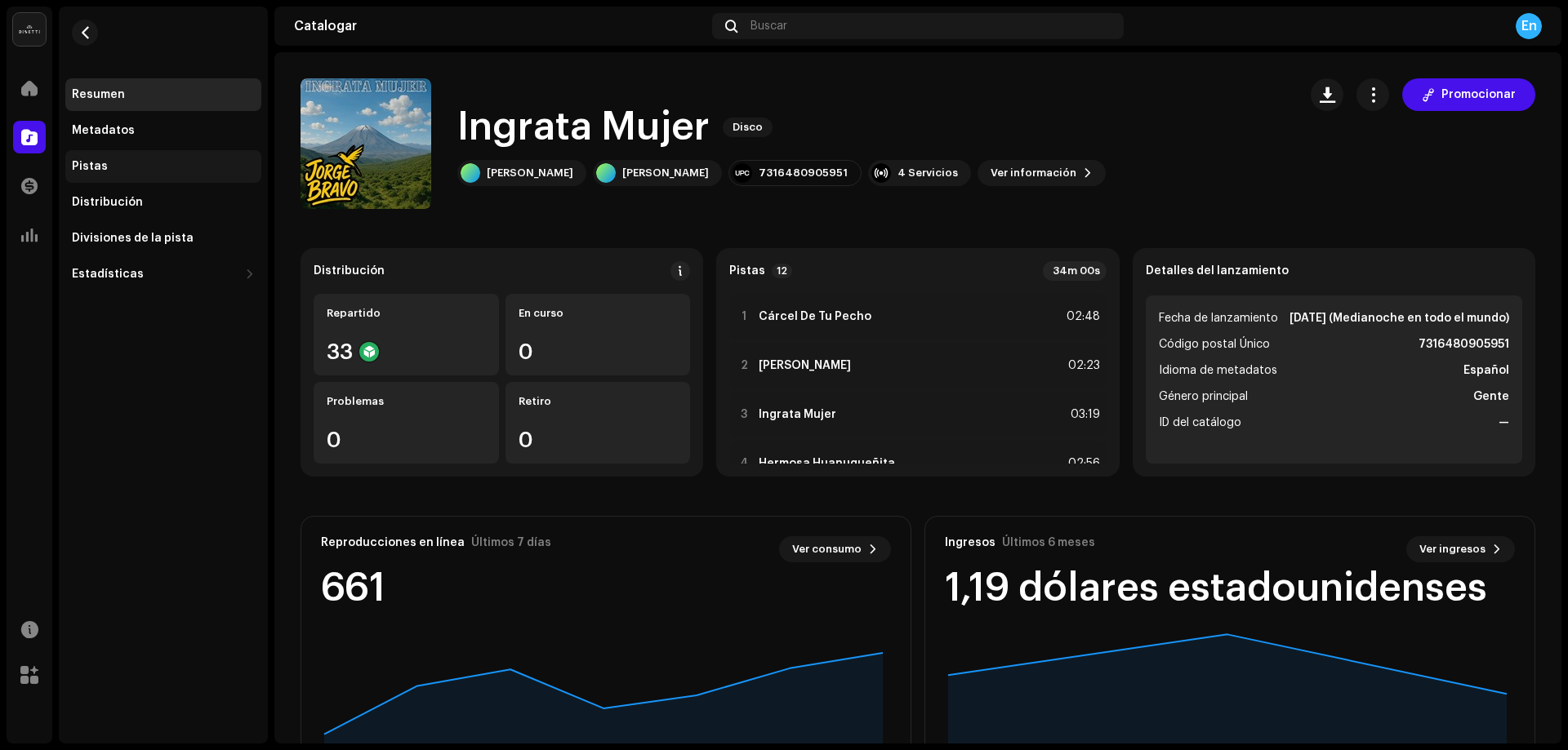
click at [182, 166] on div "Pistas" at bounding box center [163, 166] width 183 height 13
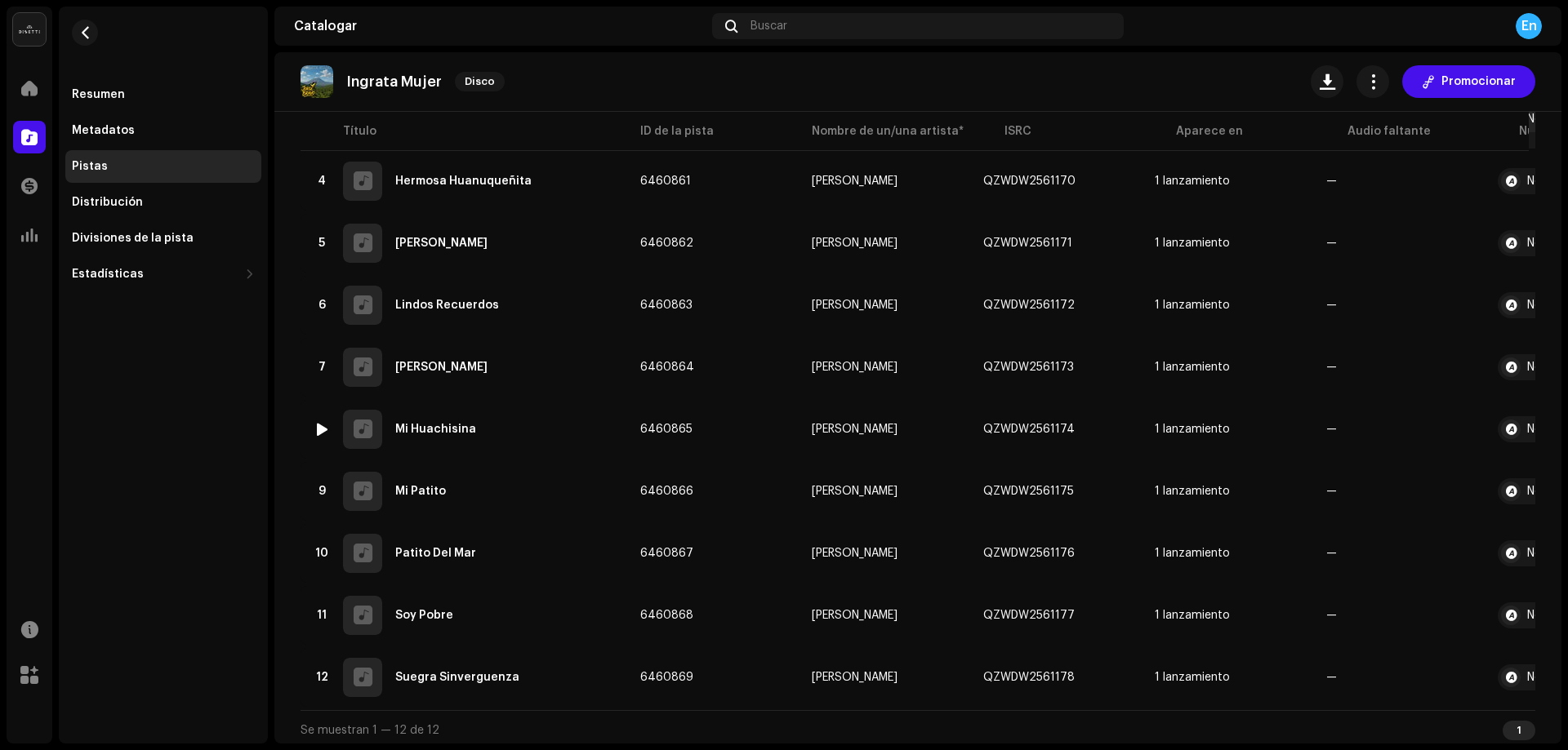
scroll to position [365, 0]
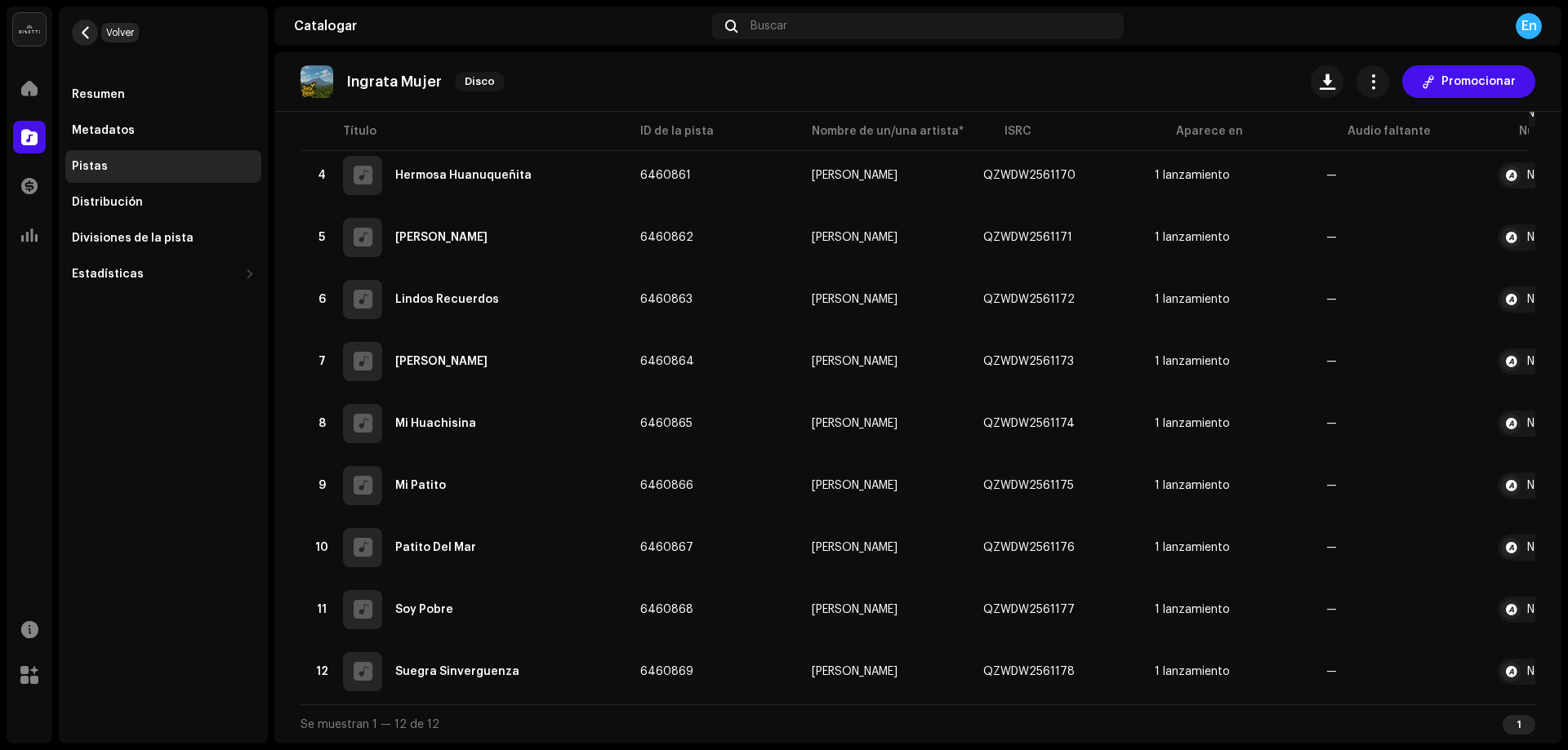
click at [92, 32] on button "button" at bounding box center [84, 32] width 26 height 26
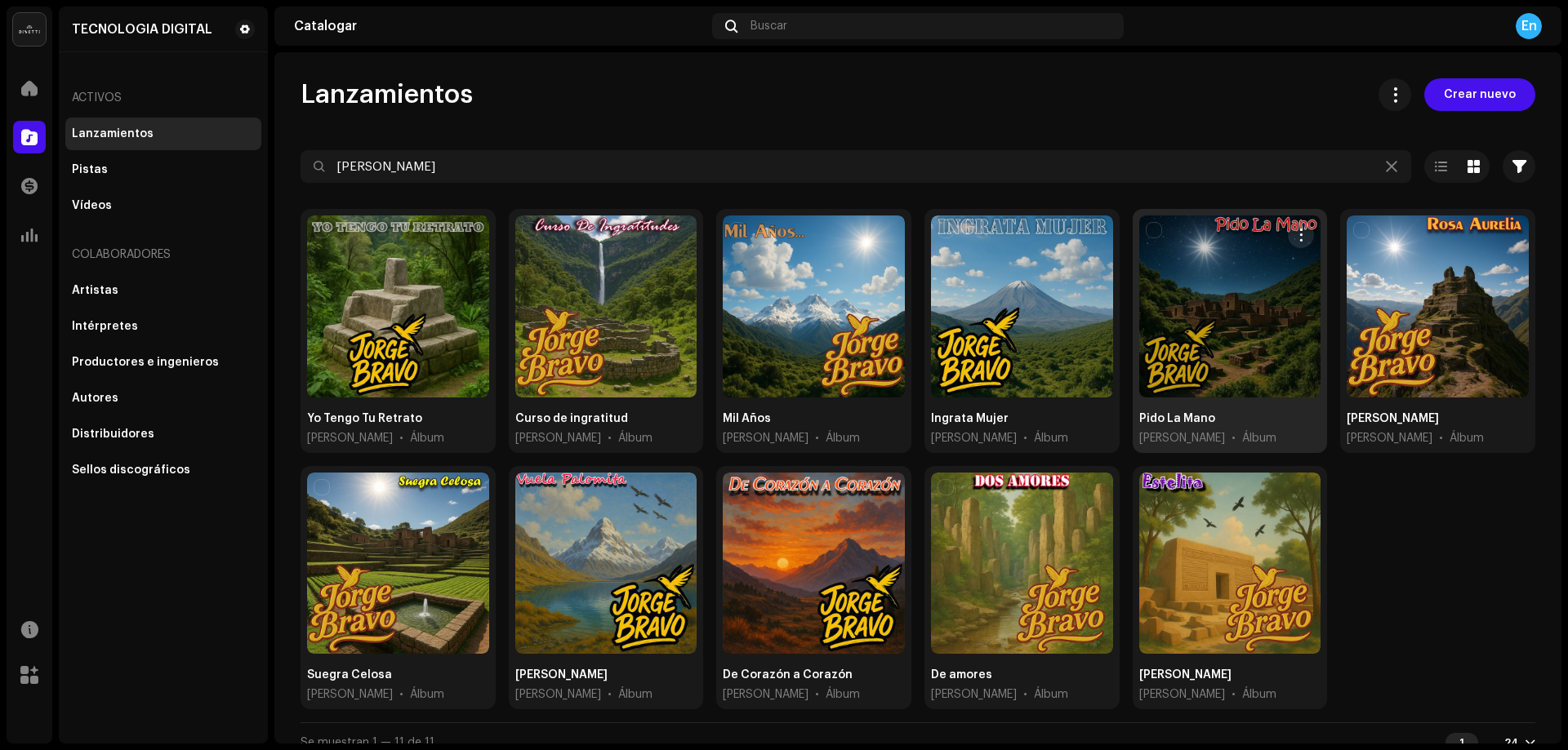
click at [1200, 274] on div at bounding box center [1229, 306] width 182 height 182
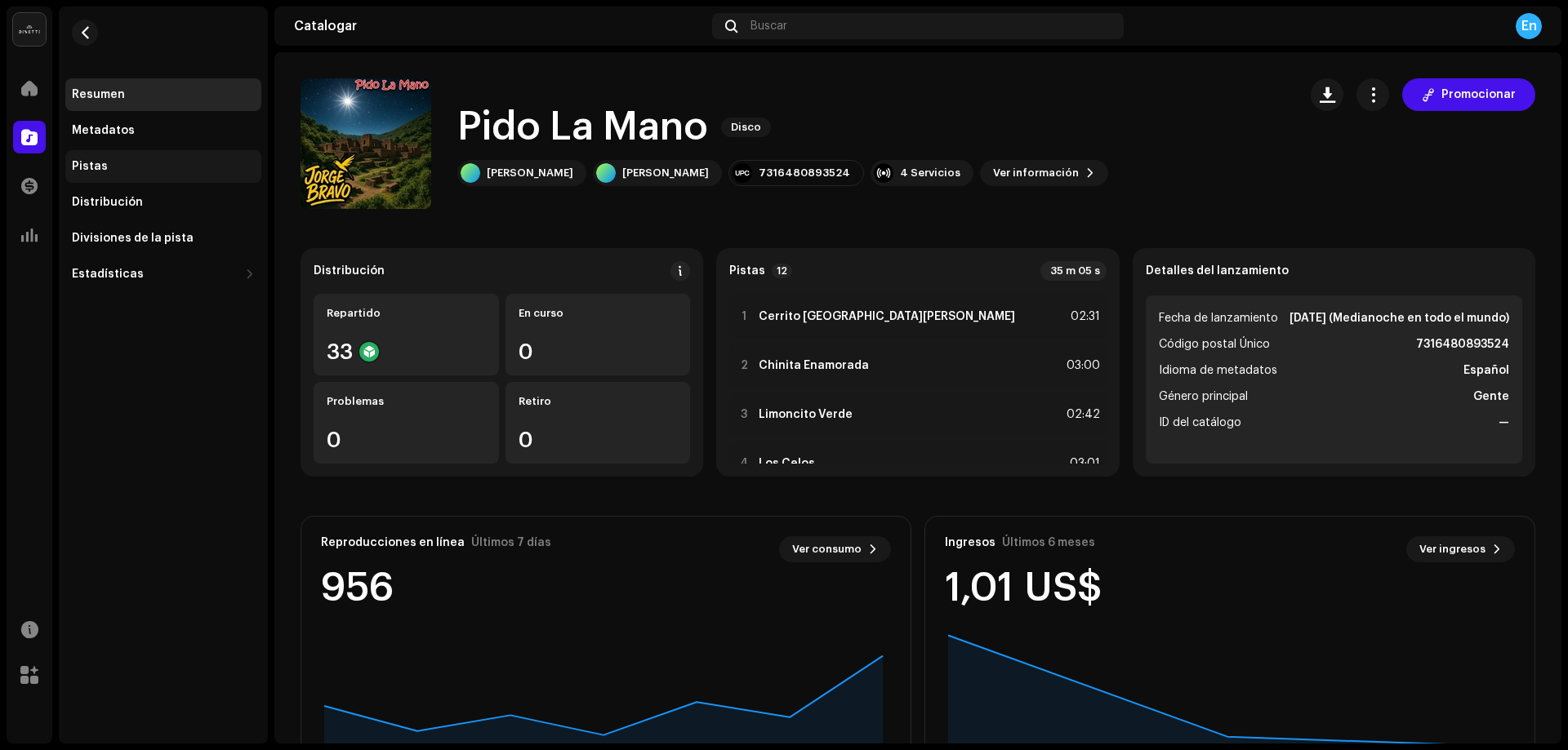
click at [107, 159] on div "Pistas" at bounding box center [163, 166] width 196 height 32
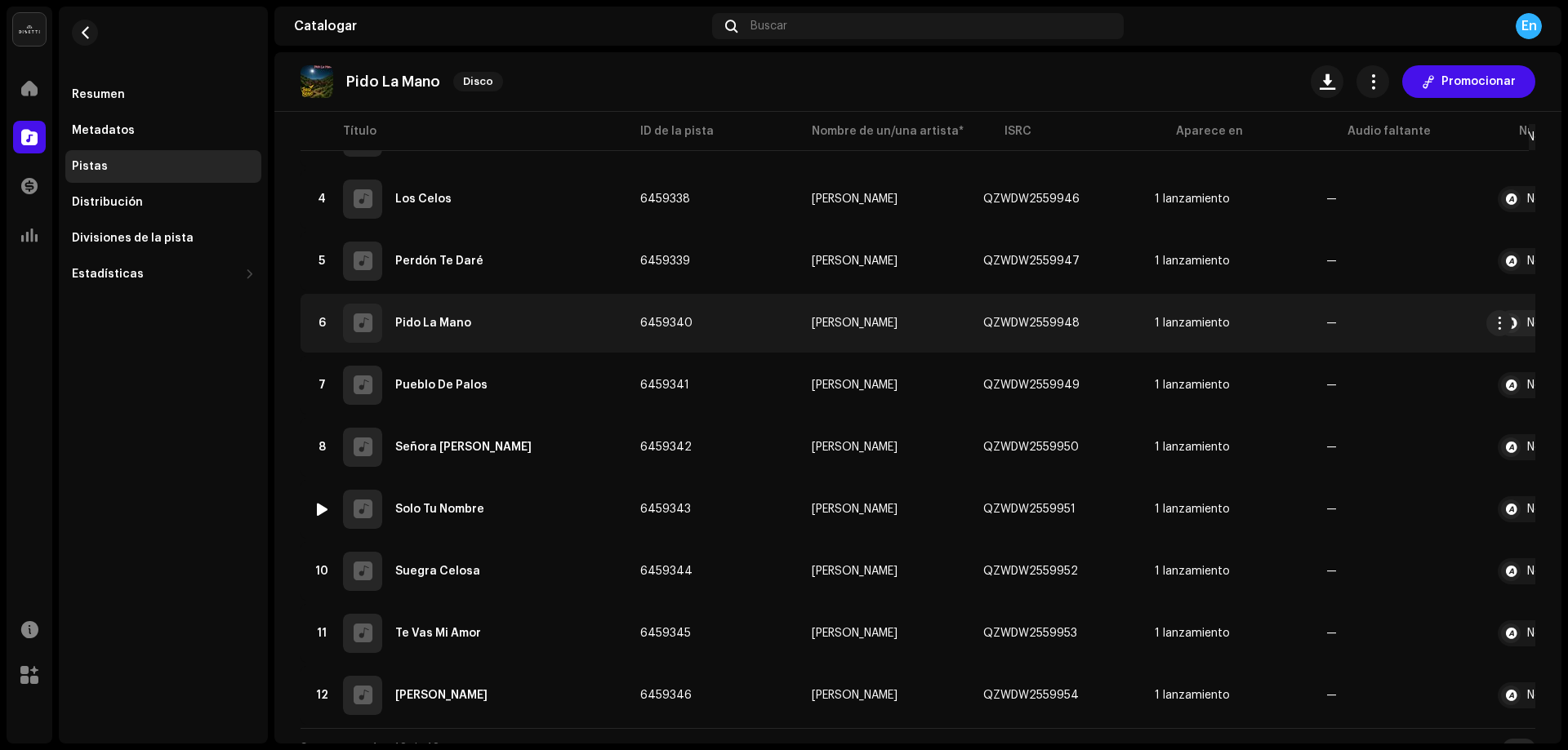
scroll to position [365, 0]
